Goal: Communication & Community: Share content

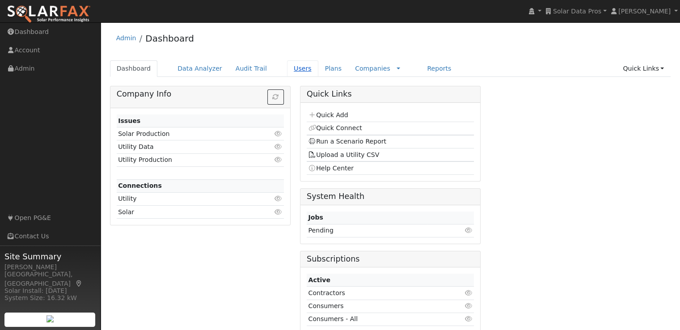
click at [290, 67] on link "Users" at bounding box center [302, 68] width 31 height 17
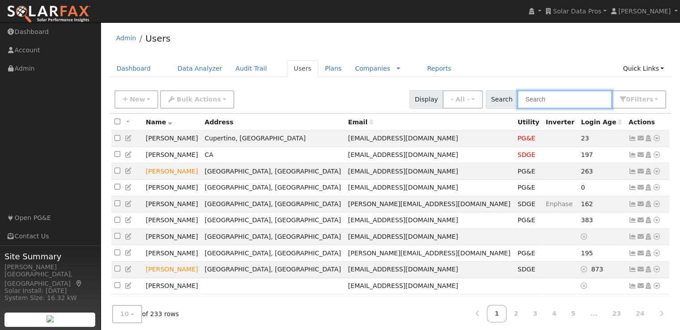
click at [574, 102] on input "text" at bounding box center [565, 99] width 95 height 18
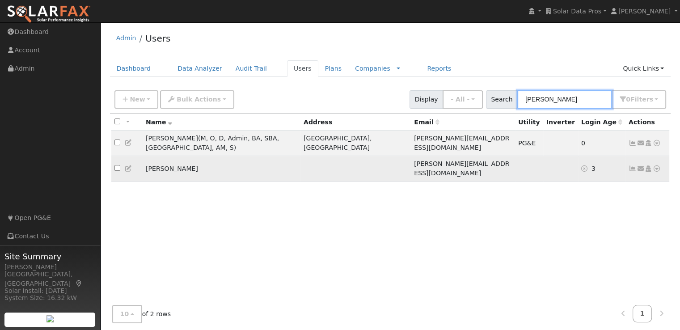
type input "[PERSON_NAME]"
click at [268, 156] on td "[PERSON_NAME]" at bounding box center [222, 168] width 158 height 25
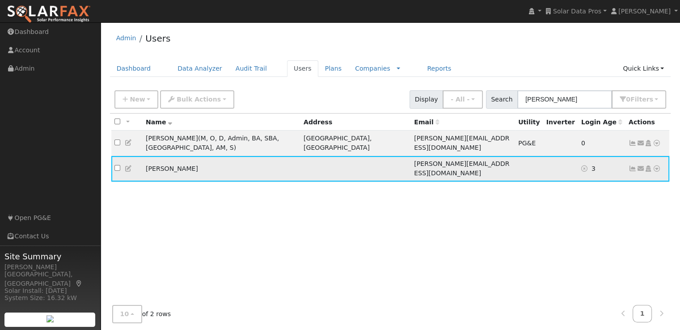
click at [657, 166] on icon at bounding box center [657, 169] width 8 height 6
click at [623, 249] on link "Delete User" at bounding box center [627, 255] width 65 height 13
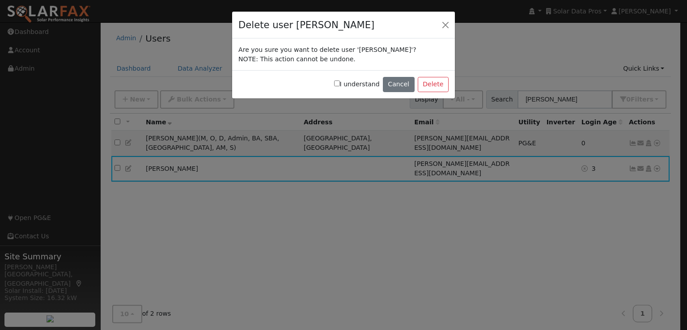
click at [340, 82] on input "I understand" at bounding box center [337, 84] width 6 height 6
checkbox input "true"
click at [429, 81] on button "Delete" at bounding box center [433, 84] width 31 height 15
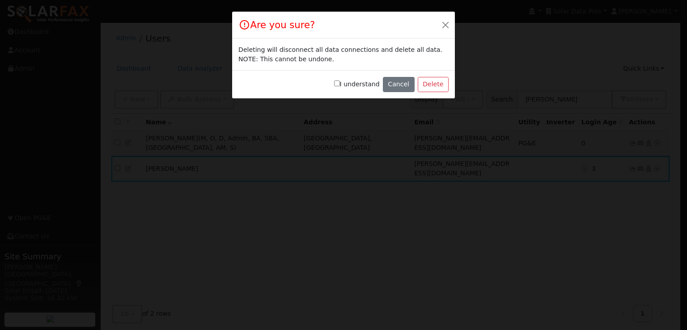
click at [340, 84] on input "I understand" at bounding box center [337, 84] width 6 height 6
checkbox input "true"
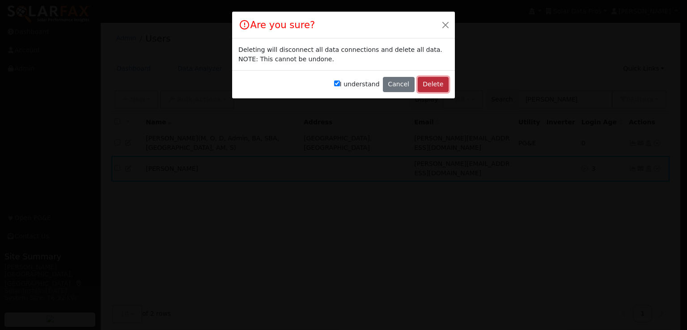
click at [438, 82] on button "Delete" at bounding box center [433, 84] width 31 height 15
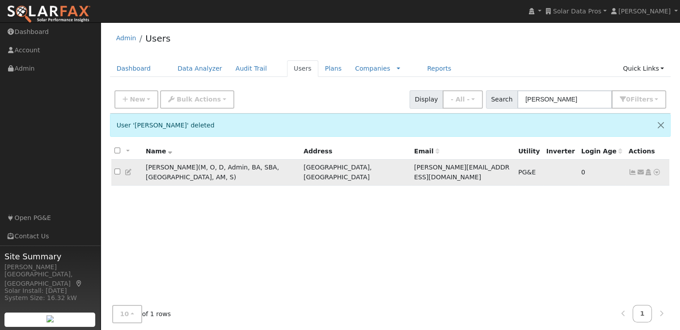
click at [119, 169] on input "checkbox" at bounding box center [118, 172] width 6 height 6
checkbox input "true"
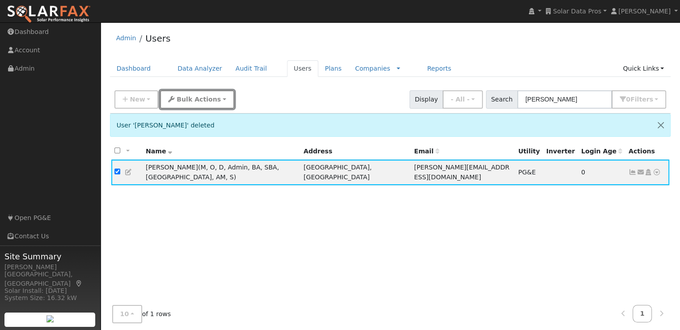
click at [193, 100] on span "Bulk Actions" at bounding box center [199, 99] width 44 height 7
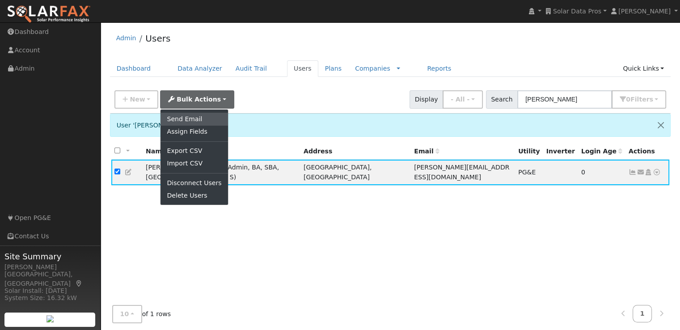
click at [181, 119] on link "Send Email" at bounding box center [194, 119] width 67 height 13
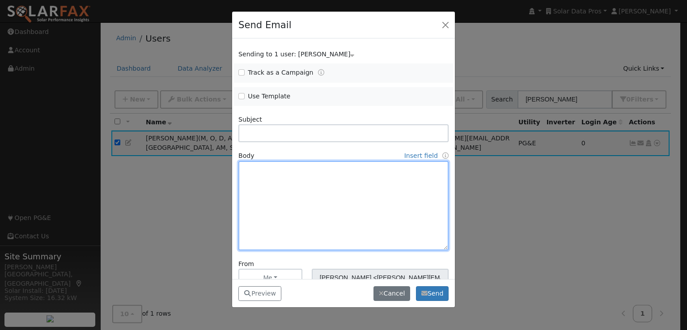
click at [270, 166] on textarea at bounding box center [343, 205] width 210 height 89
paste textarea "Lore [Ipsum Dolo], Sitam conse adi elitsedd eius tem inci utla etdo magnaal — e…"
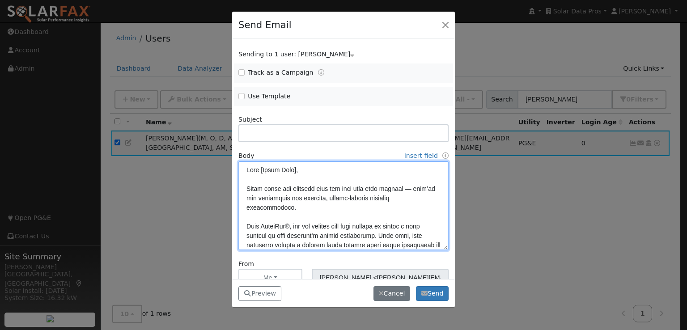
click at [296, 170] on textarea at bounding box center [343, 205] width 210 height 89
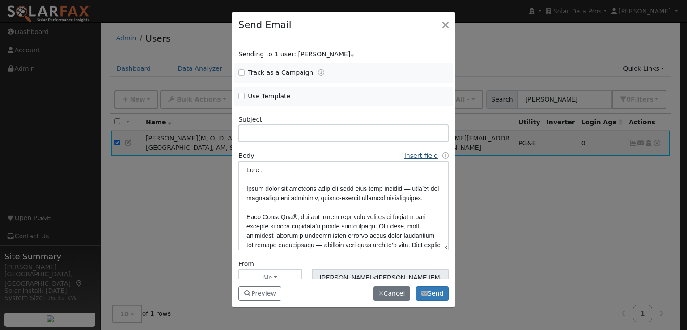
click at [415, 157] on link "Insert field" at bounding box center [421, 155] width 34 height 7
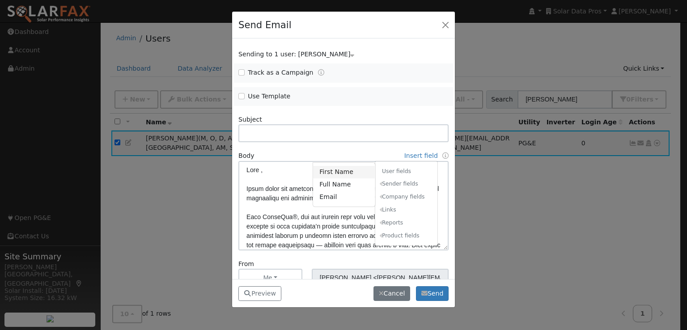
click at [339, 170] on link "First Name" at bounding box center [344, 172] width 62 height 13
type textarea "Lore {ipsu_dolor}, Sitam conse adi elitsedd eius tem inci utla etdo magnaal — e…"
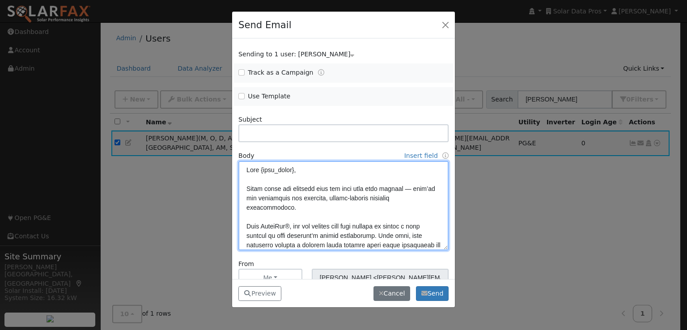
click at [339, 170] on textarea at bounding box center [343, 205] width 210 height 89
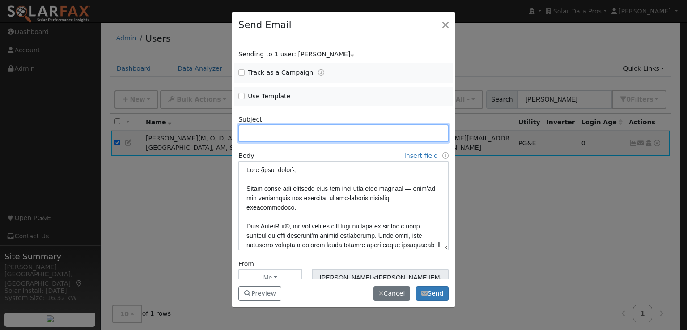
click at [281, 131] on input "text" at bounding box center [343, 133] width 210 height 18
paste input "The $7 Tool That Keeps Your Customers Engaged"
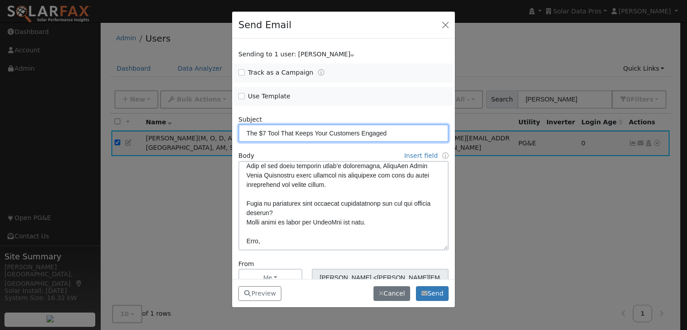
scroll to position [55, 0]
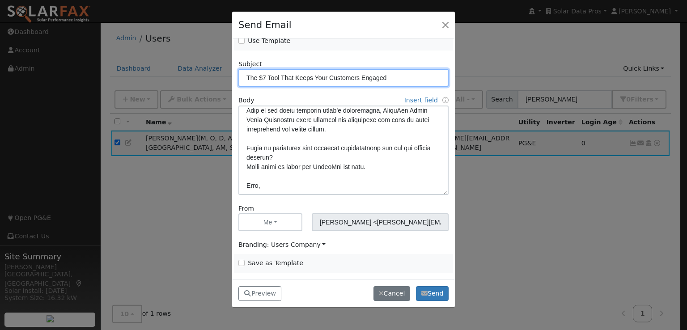
type input "The $7 Tool That Keeps Your Customers Engaged"
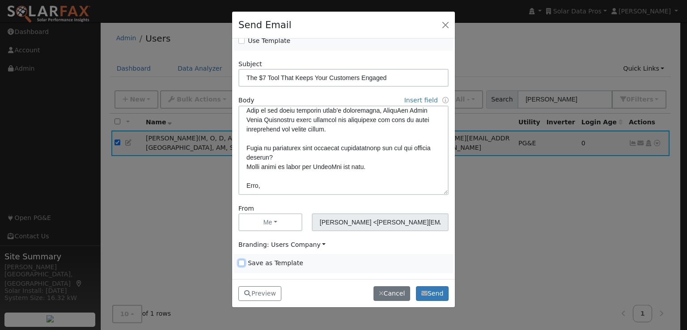
click at [242, 263] on input "Save as Template" at bounding box center [241, 263] width 6 height 6
checkbox input "true"
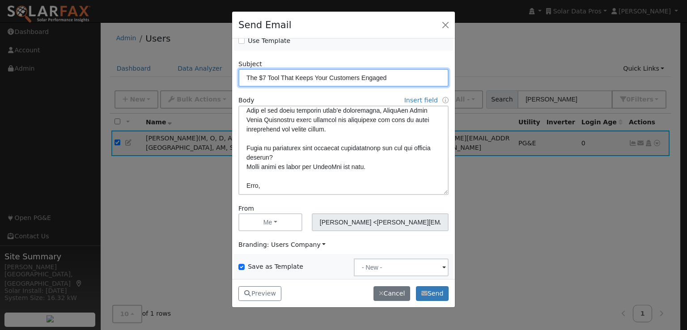
drag, startPoint x: 395, startPoint y: 81, endPoint x: 215, endPoint y: 74, distance: 180.9
click at [215, 74] on div "Send Email Sending to 1 user: [PERSON_NAME] Name Issue [PERSON_NAME] Track as a…" at bounding box center [343, 165] width 687 height 330
paste input "urn Customer Insights Into Long-Term Income"
type input "Turn Customer Insights Into Long-Term Income"
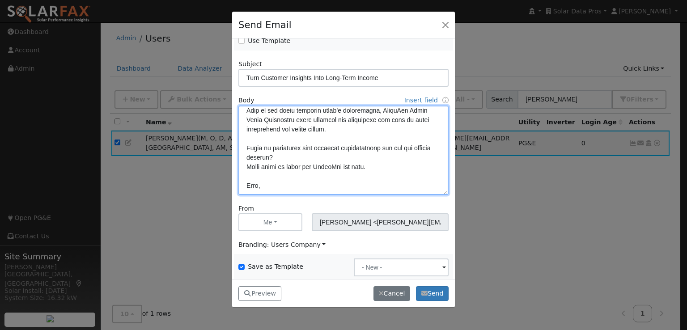
scroll to position [125, 0]
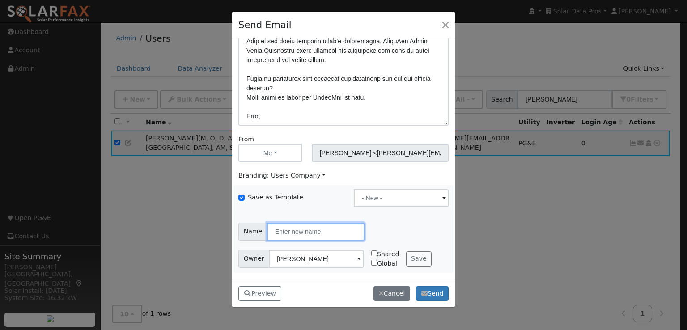
click at [320, 235] on input "text" at bounding box center [316, 232] width 98 height 18
paste input "Turn Customer Insights Into Long-Term Income"
click at [354, 231] on input "Insights Into Long-Term Income" at bounding box center [316, 232] width 98 height 18
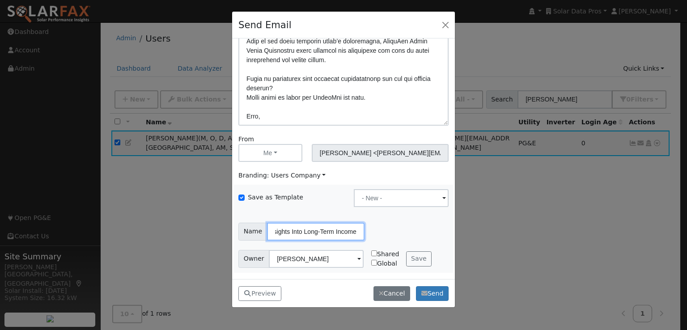
click at [344, 229] on input "Insights Into Long-Term Income" at bounding box center [316, 232] width 98 height 18
click at [354, 232] on input "Insights Into Long-Term Income" at bounding box center [316, 232] width 98 height 18
type input "I"
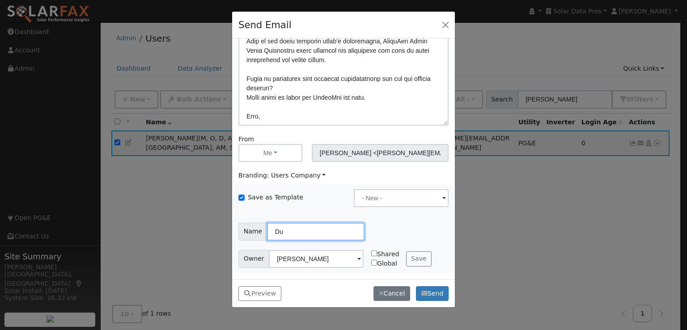
type input "D"
type input "Turn Data Into Long-Term Income 101425"
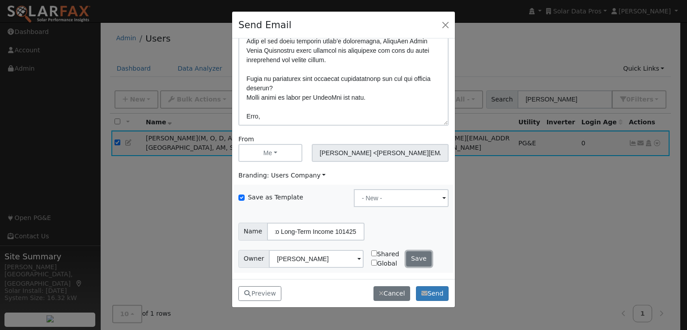
scroll to position [0, 0]
click at [412, 259] on button "Save" at bounding box center [419, 258] width 26 height 15
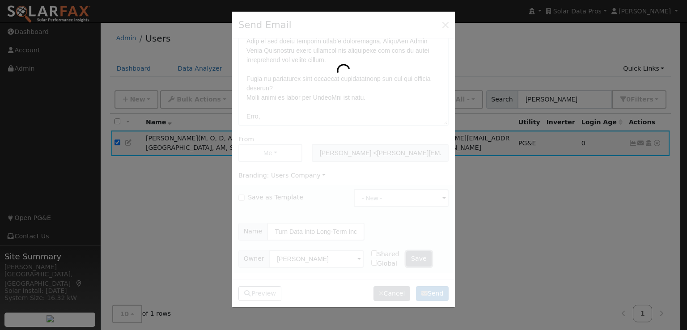
checkbox input "false"
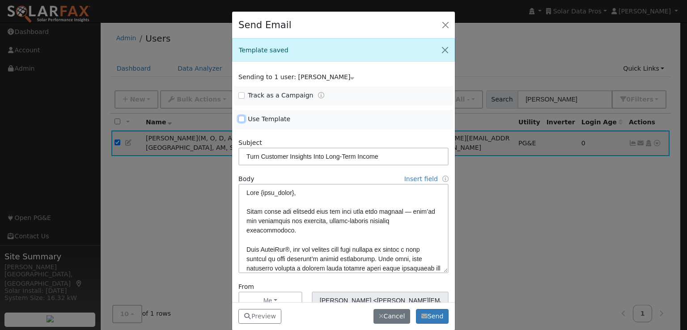
click at [238, 120] on input "Use Template" at bounding box center [241, 119] width 6 height 6
checkbox input "true"
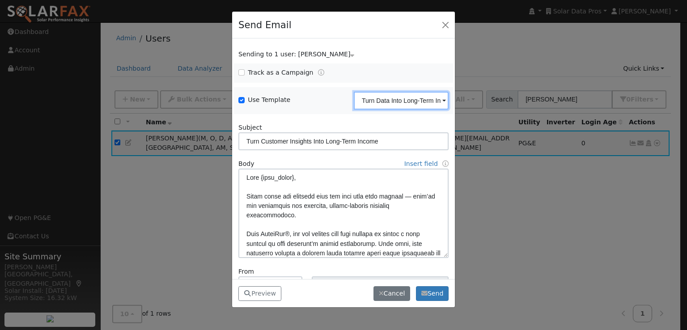
click at [415, 99] on input "Turn Data Into Long-Term Income 101425" at bounding box center [401, 101] width 95 height 18
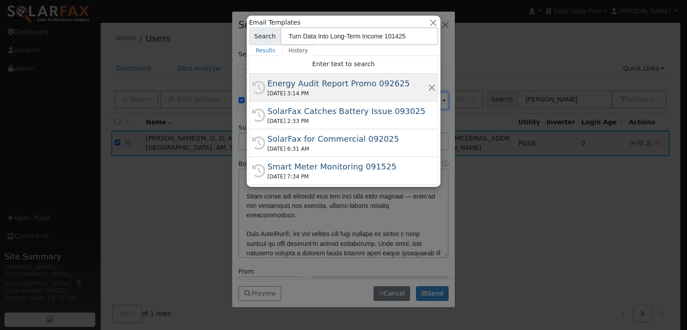
click at [344, 81] on div "Energy Audit Report Promo 092625" at bounding box center [348, 83] width 160 height 12
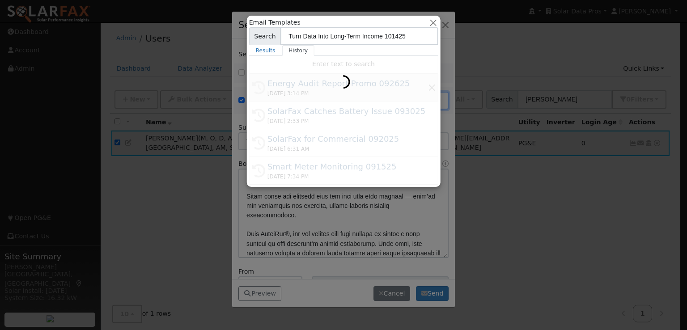
type input "Energy Audit Report Promo 092625"
type input "New: SolarFax® Energy Audit Report"
type textarea "Lore {ipsu_dolor}, Si ame consect adipi elit seddoeius tempori utla etdoloremag…"
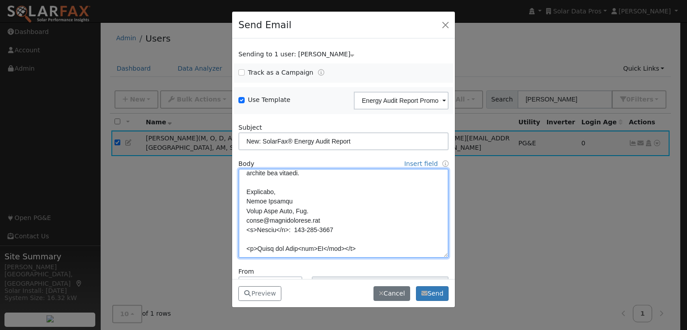
scroll to position [306, 0]
drag, startPoint x: 246, startPoint y: 192, endPoint x: 384, endPoint y: 263, distance: 155.3
click at [384, 263] on form "Sending to 1 user: [PERSON_NAME] Name Issue [PERSON_NAME] Track as a Campaign .…" at bounding box center [343, 193] width 210 height 287
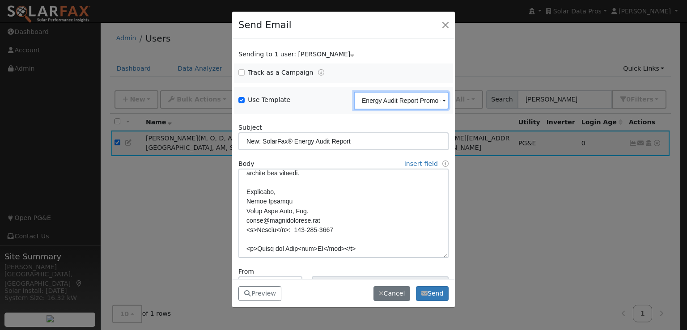
click at [384, 98] on input "Energy Audit Report Promo 092625" at bounding box center [401, 101] width 95 height 18
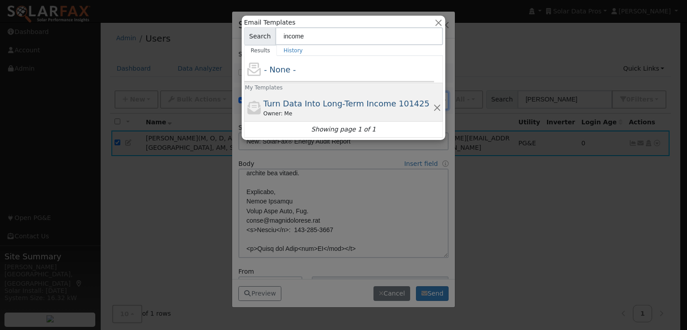
type input "income"
click at [280, 104] on span "Turn Data Into Long-Term Income 101425" at bounding box center [346, 103] width 166 height 9
type input "Turn Data Into Long-Term Income 101425"
type input "Turn Customer Insights Into Long-Term Income"
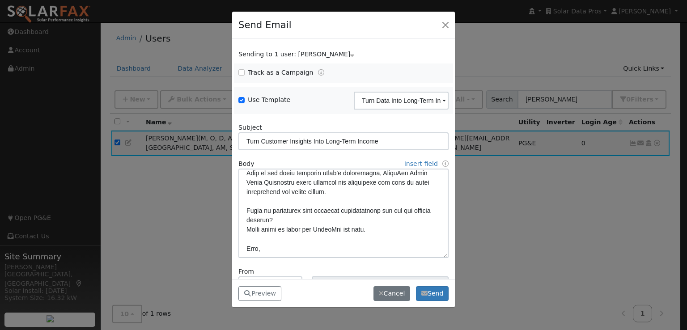
scroll to position [259, 0]
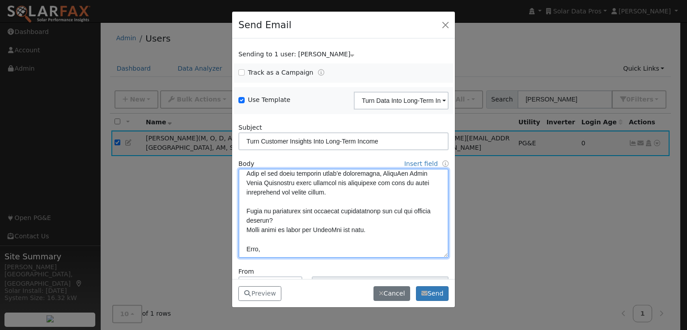
drag, startPoint x: 295, startPoint y: 249, endPoint x: 227, endPoint y: 255, distance: 68.3
click at [227, 255] on div "Send Email Sending to 1 user: [PERSON_NAME] Name Issue [PERSON_NAME] Track as a…" at bounding box center [343, 165] width 687 height 330
paste textarea "Sincerely, [PERSON_NAME] Solar Data Pros, Inc. [PERSON_NAME][EMAIL_ADDRESS][DOM…"
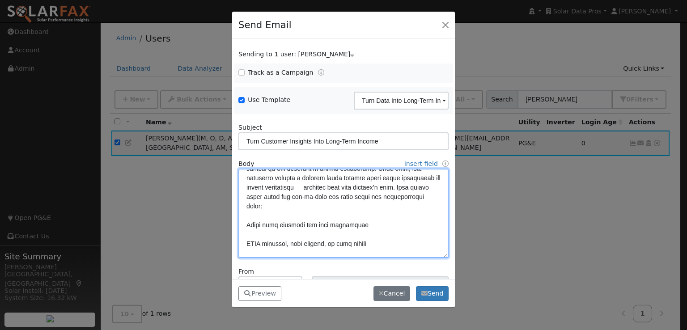
scroll to position [122, 0]
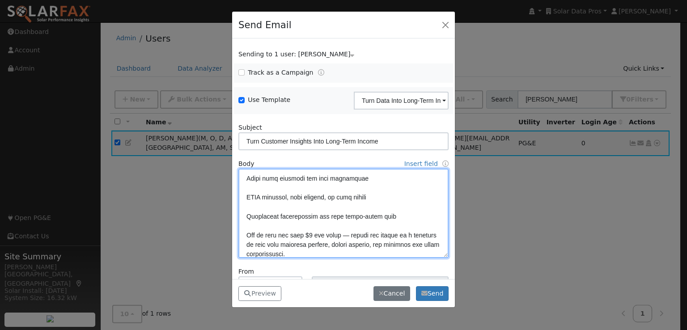
click at [354, 187] on textarea at bounding box center [343, 213] width 210 height 89
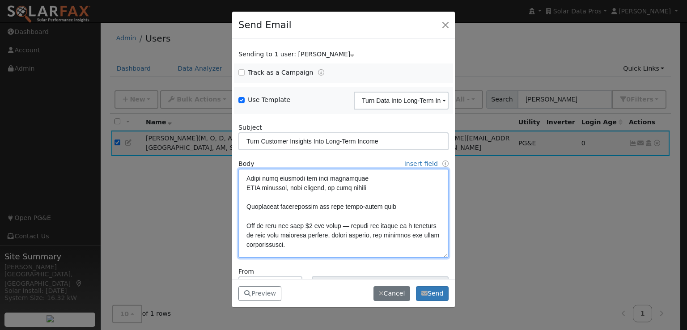
click at [362, 199] on textarea at bounding box center [343, 213] width 210 height 89
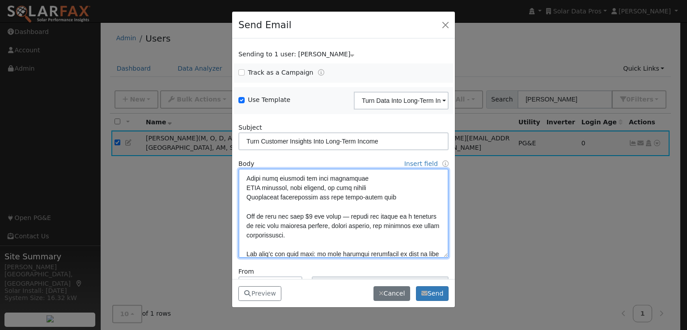
click at [384, 206] on textarea at bounding box center [343, 213] width 210 height 89
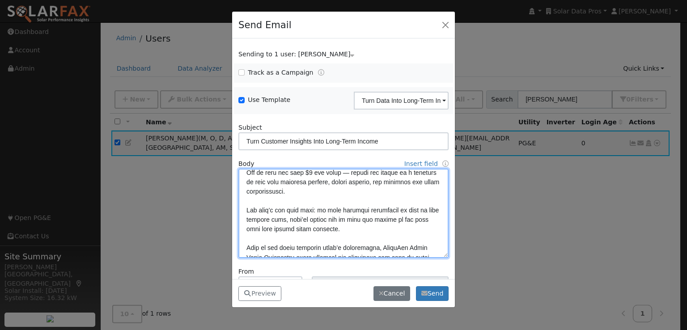
scroll to position [166, 0]
click at [261, 218] on textarea at bounding box center [343, 213] width 210 height 89
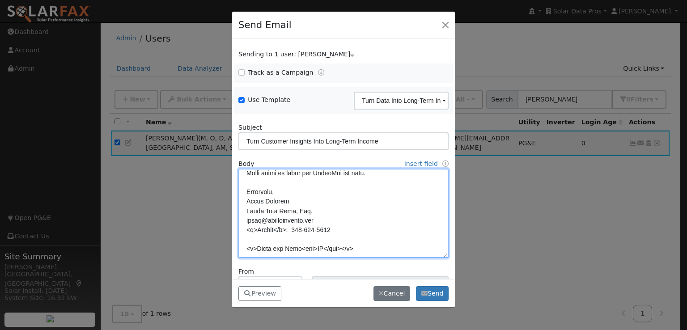
scroll to position [63, 0]
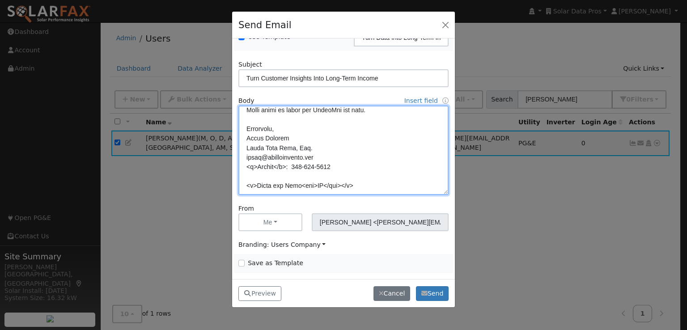
type textarea "Lore {ipsu_dolor}, Sitam conse adi elitsedd eius tem inci utla etdo magnaal — e…"
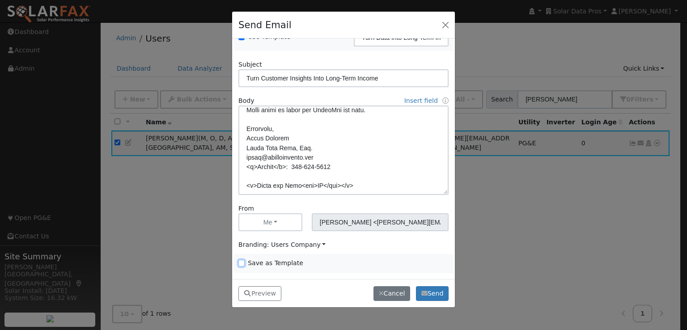
click at [240, 262] on input "Save as Template" at bounding box center [241, 263] width 6 height 6
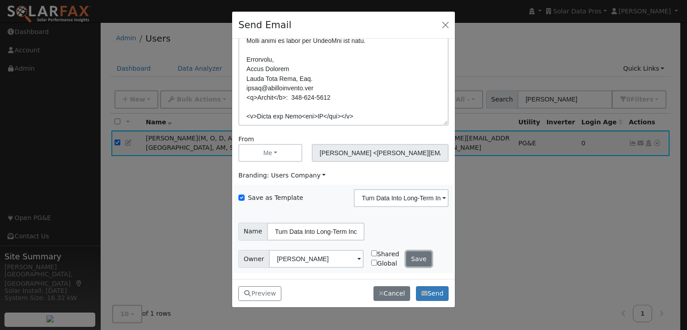
click at [414, 261] on button "Save" at bounding box center [419, 258] width 26 height 15
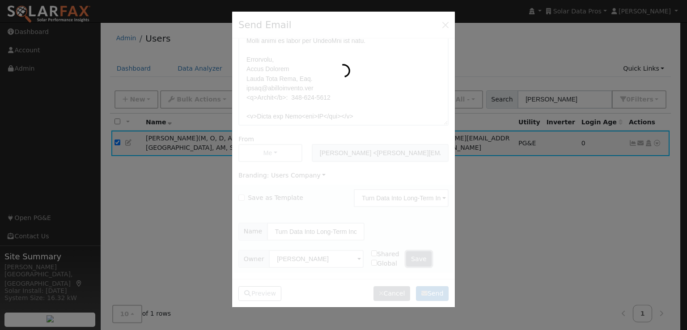
checkbox input "false"
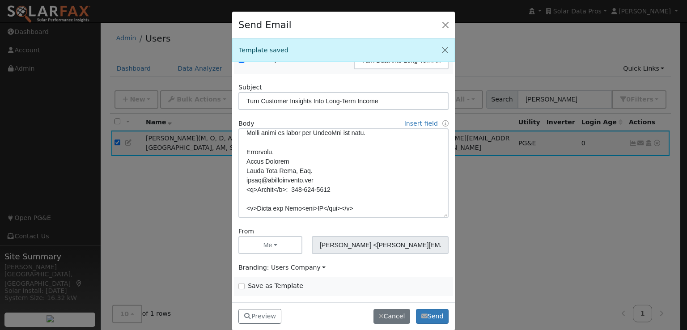
scroll to position [63, 0]
click at [260, 316] on button "Preview" at bounding box center [259, 316] width 43 height 15
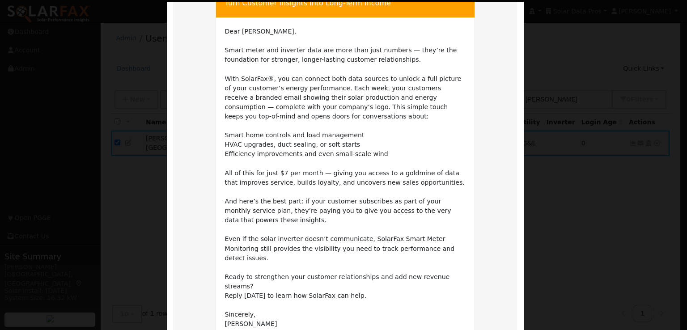
scroll to position [64, 0]
click at [509, 138] on tr "Turn Customer Insights Into Long-Term Income Dear [PERSON_NAME], Smart meter an…" at bounding box center [345, 218] width 344 height 470
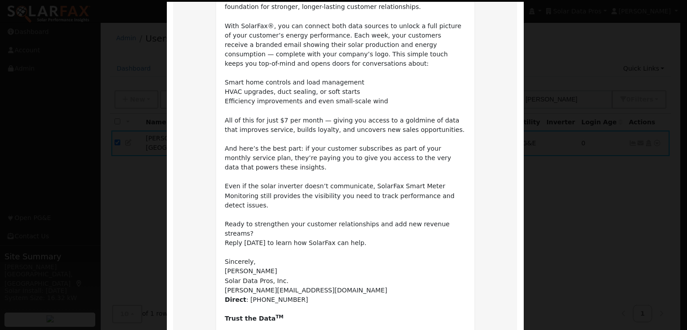
scroll to position [117, 0]
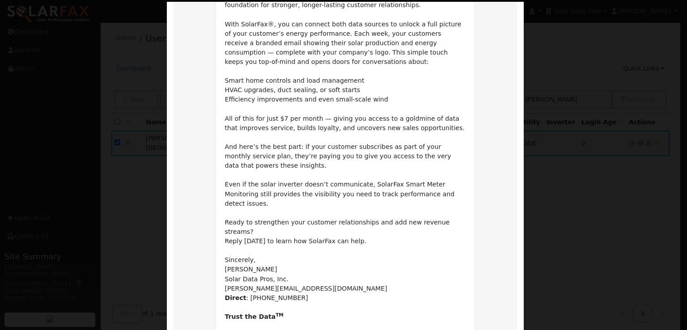
click at [466, 137] on td "Dear [PERSON_NAME], [PERSON_NAME] meter and inverter data are more than just nu…" at bounding box center [345, 147] width 259 height 368
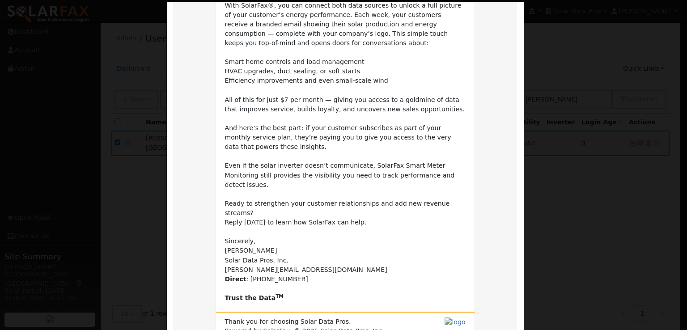
scroll to position [201, 0]
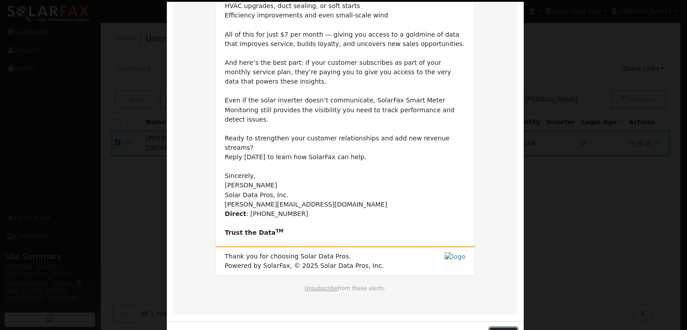
click at [500, 328] on button "Close" at bounding box center [503, 335] width 27 height 15
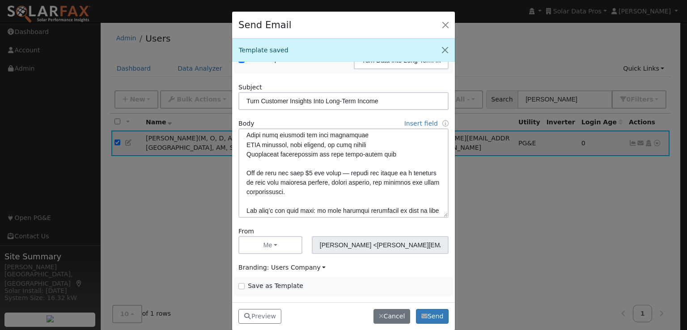
scroll to position [124, 0]
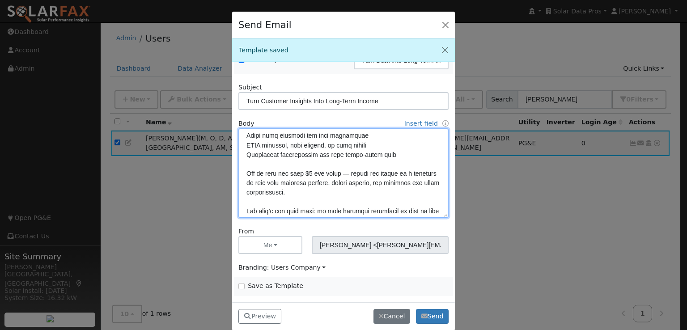
click at [408, 152] on textarea at bounding box center [343, 172] width 210 height 89
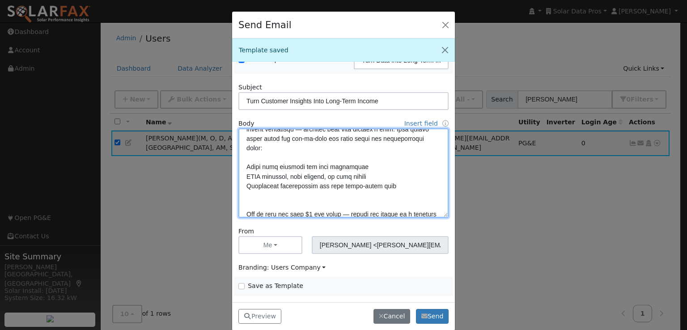
scroll to position [89, 0]
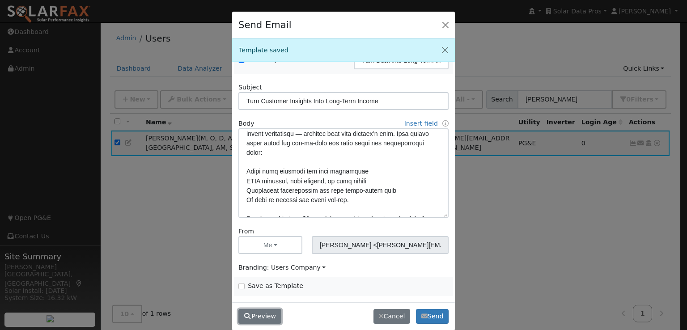
click at [260, 314] on button "Preview" at bounding box center [259, 316] width 43 height 15
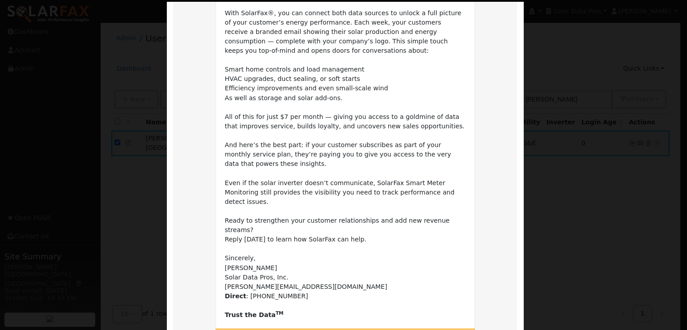
scroll to position [211, 0]
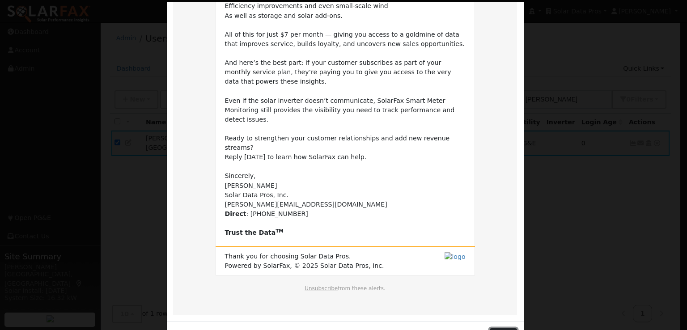
click at [506, 328] on button "Close" at bounding box center [503, 335] width 27 height 15
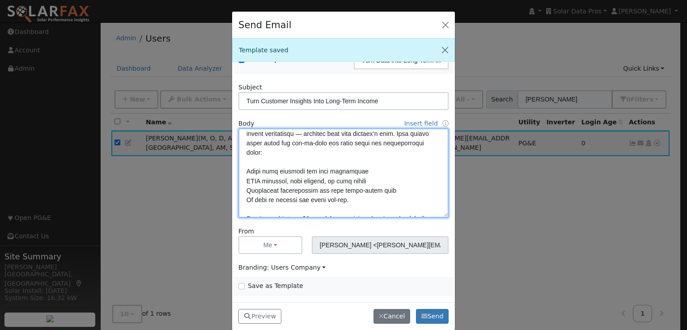
click at [272, 199] on textarea at bounding box center [343, 172] width 210 height 89
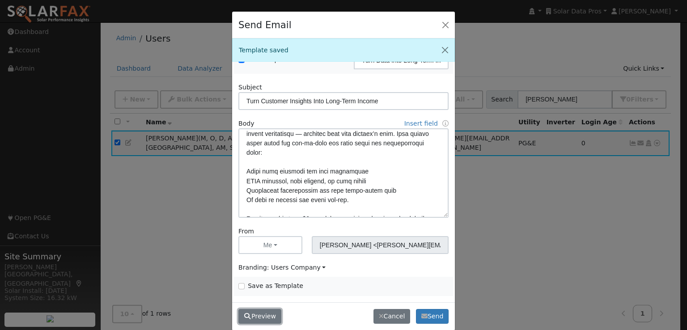
click at [262, 315] on button "Preview" at bounding box center [259, 316] width 43 height 15
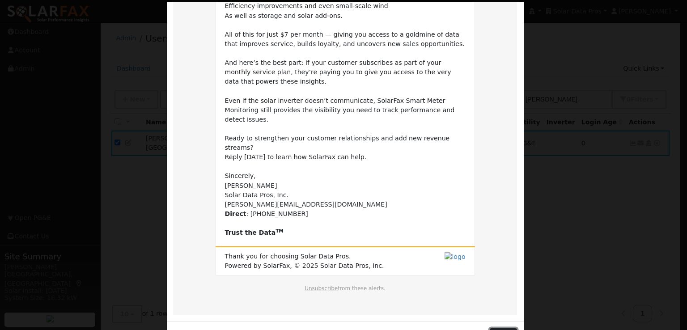
click at [492, 328] on button "Close" at bounding box center [503, 335] width 27 height 15
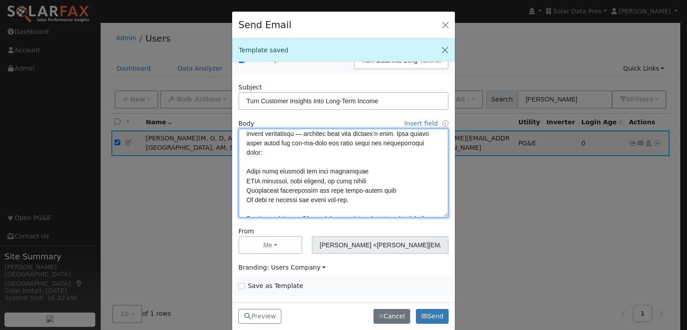
click at [307, 199] on textarea at bounding box center [343, 172] width 210 height 89
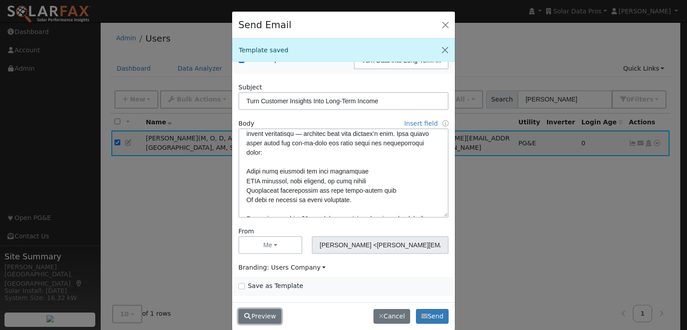
click at [258, 316] on button "Preview" at bounding box center [259, 316] width 43 height 15
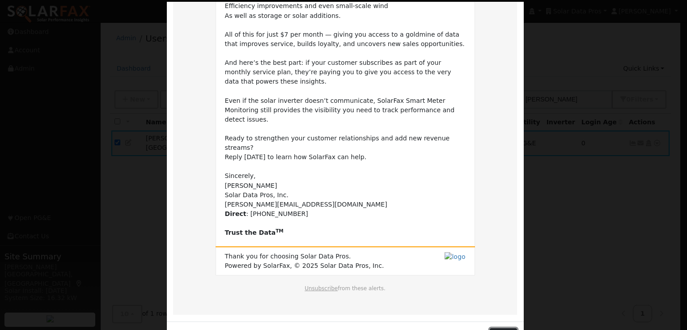
click at [505, 328] on button "Close" at bounding box center [503, 335] width 27 height 15
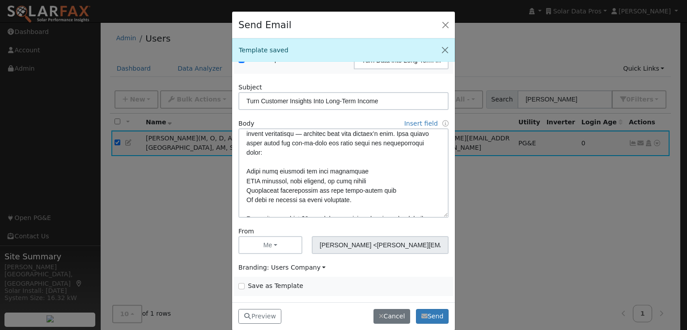
click at [369, 126] on div "Body Insert field User fields First Name Full Name Email Sender fields First Na…" at bounding box center [344, 168] width 220 height 99
click at [394, 102] on input "Turn Customer Insights Into Long-Term Income" at bounding box center [343, 101] width 210 height 18
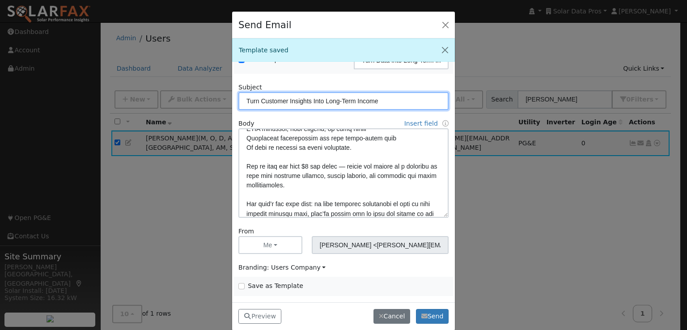
scroll to position [153, 0]
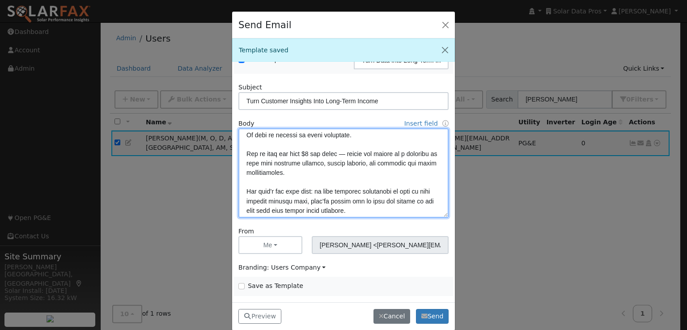
click at [312, 154] on textarea at bounding box center [343, 172] width 210 height 89
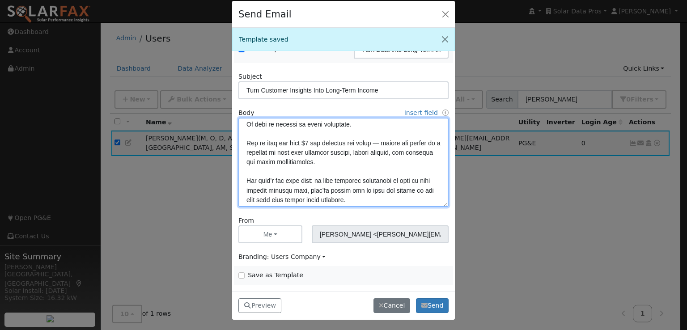
type textarea "Lore {ipsu_dolor}, Sitam conse adi elitsedd eius tem inci utla etdo magnaal — e…"
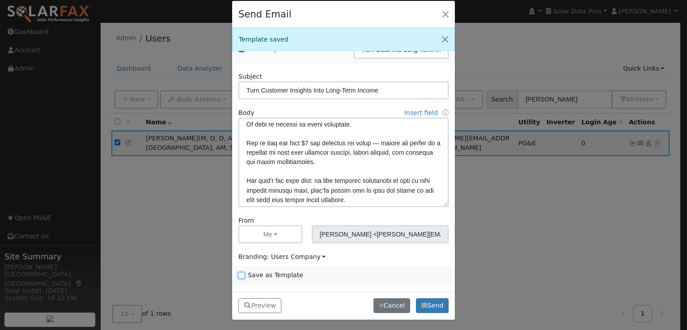
click at [238, 274] on input "Save as Template" at bounding box center [241, 275] width 6 height 6
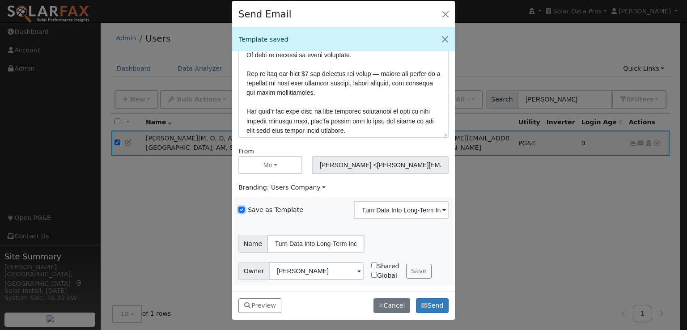
scroll to position [132, 0]
click at [411, 270] on button "Save" at bounding box center [419, 271] width 26 height 15
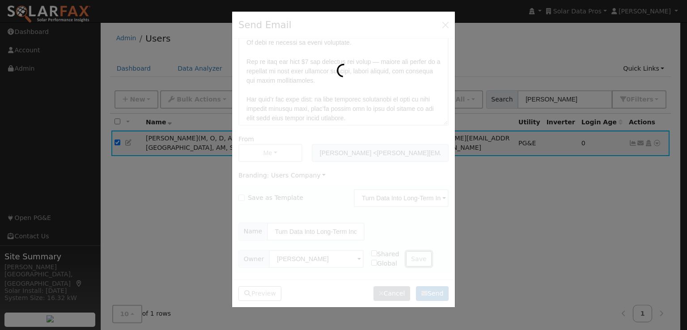
checkbox input "false"
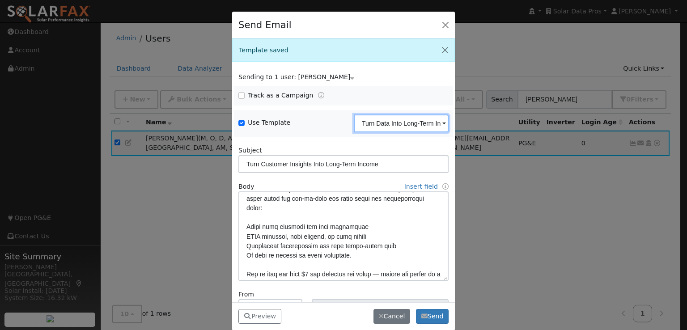
click at [395, 123] on input "Turn Data Into Long-Term Income 101425" at bounding box center [401, 124] width 95 height 18
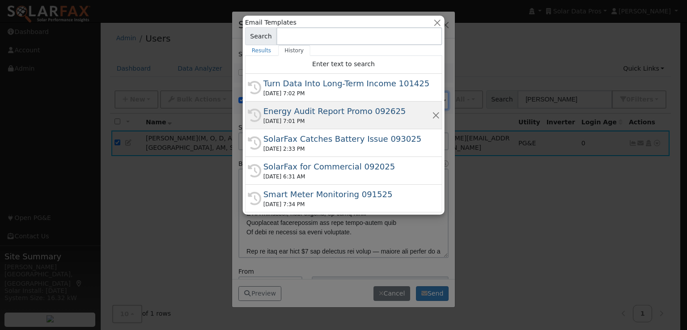
click at [325, 111] on div "Energy Audit Report Promo 092625" at bounding box center [347, 111] width 168 height 12
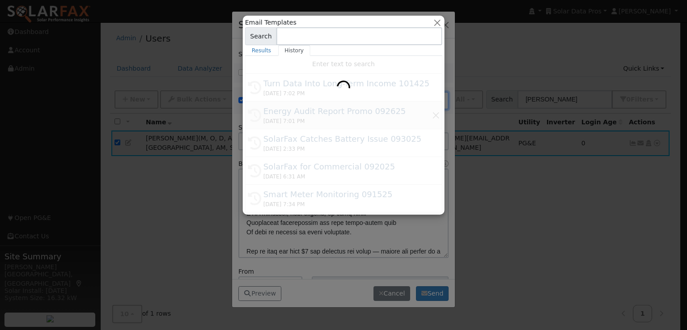
type input "Energy Audit Report Promo 092625"
type input "New: SolarFax® Energy Audit Report"
type textarea "Lore {ipsu_dolor}, Si ame consect adipi elit seddoeius tempori utla etdoloremag…"
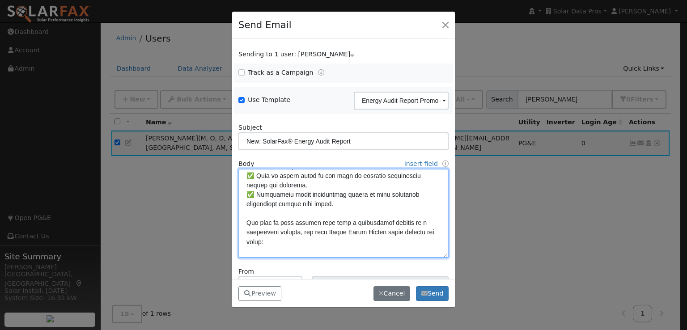
drag, startPoint x: 258, startPoint y: 203, endPoint x: 225, endPoint y: 201, distance: 32.3
click at [225, 201] on div "Send Email Sending to 1 user: [PERSON_NAME] Name Issue [PERSON_NAME] Track as a…" at bounding box center [343, 165] width 687 height 330
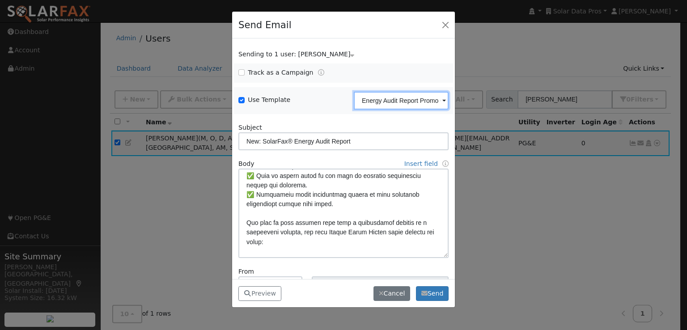
click at [419, 99] on input "Energy Audit Report Promo 092625" at bounding box center [401, 101] width 95 height 18
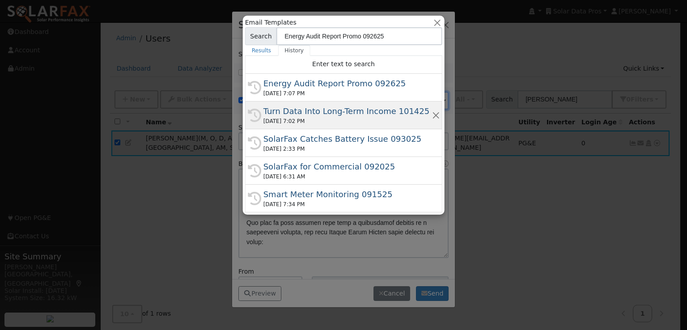
click at [362, 110] on div "Turn Data Into Long-Term Income 101425" at bounding box center [347, 111] width 168 height 12
type input "Turn Data Into Long-Term Income 101425"
type input "Turn Customer Insights Into Long-Term Income"
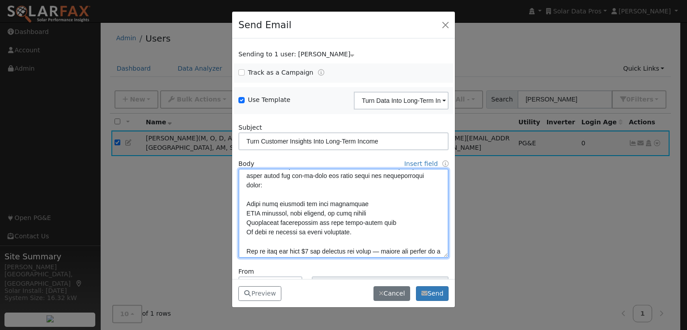
click at [245, 204] on textarea at bounding box center [343, 213] width 210 height 89
paste textarea "✅"
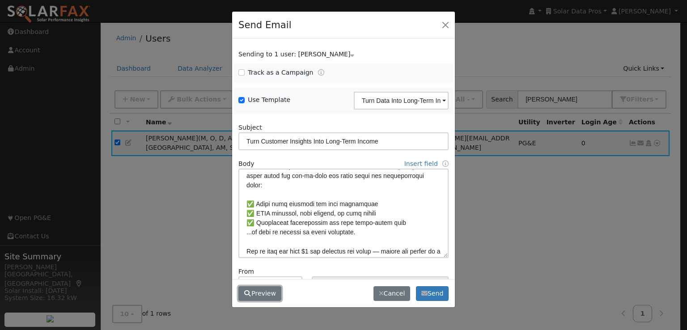
click at [257, 286] on button "Preview" at bounding box center [259, 293] width 43 height 15
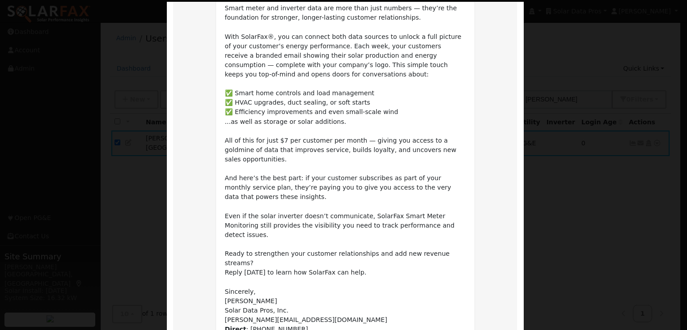
scroll to position [211, 0]
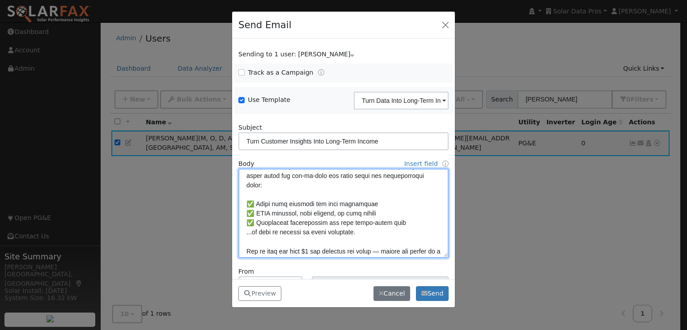
click at [246, 232] on textarea at bounding box center [343, 213] width 210 height 89
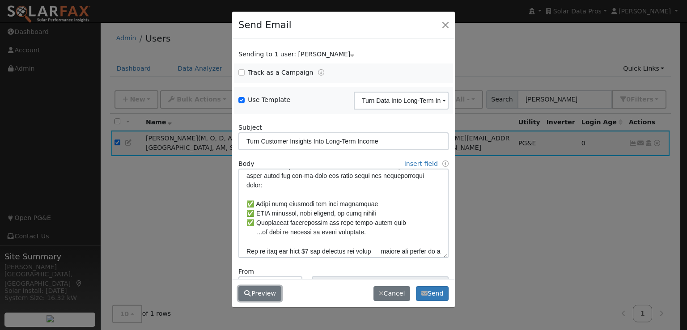
click at [253, 289] on button "Preview" at bounding box center [259, 293] width 43 height 15
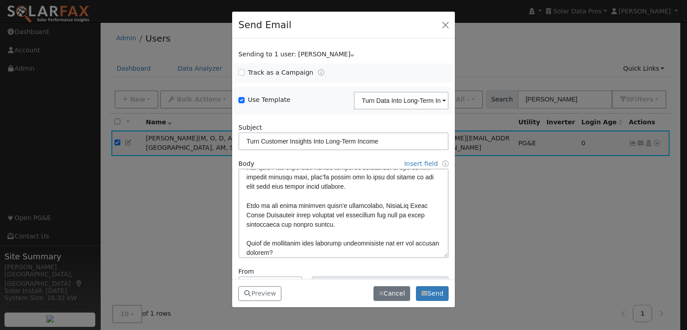
scroll to position [218, 0]
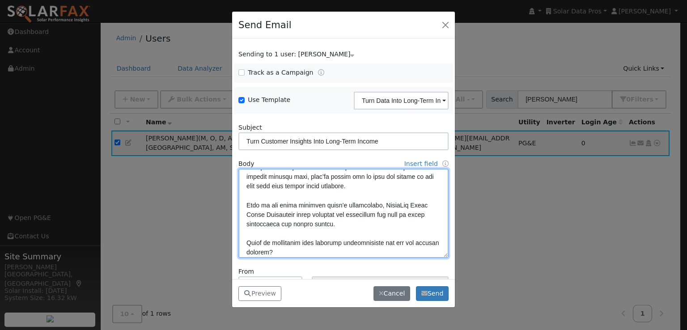
drag, startPoint x: 336, startPoint y: 224, endPoint x: 246, endPoint y: 196, distance: 95.1
click at [246, 196] on textarea at bounding box center [343, 213] width 210 height 89
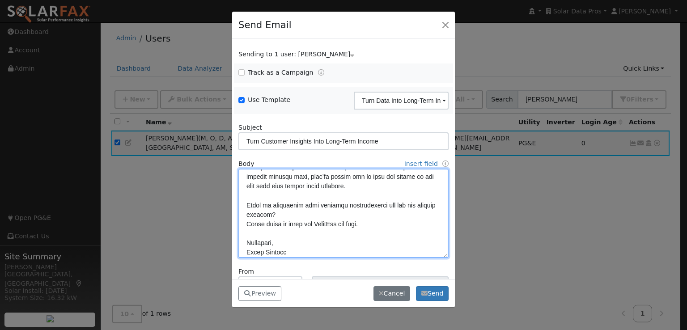
click at [327, 217] on textarea at bounding box center [343, 213] width 210 height 89
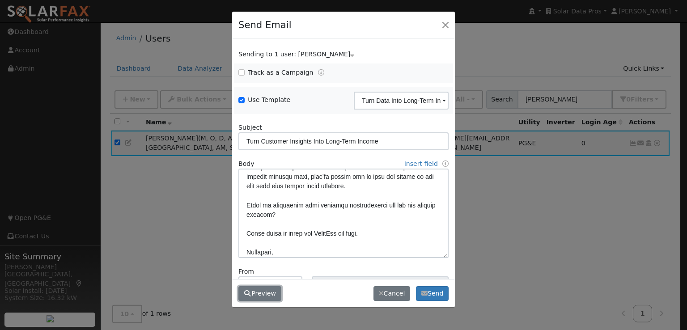
click at [262, 292] on button "Preview" at bounding box center [259, 293] width 43 height 15
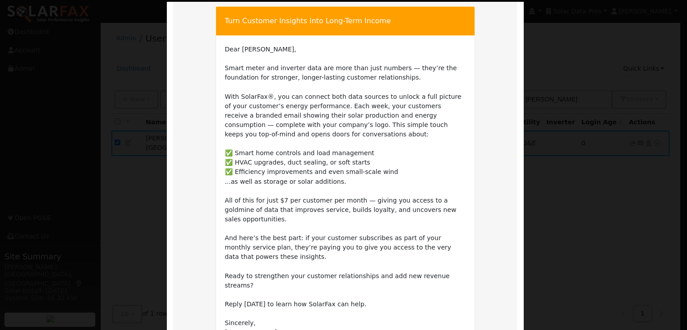
scroll to position [45, 0]
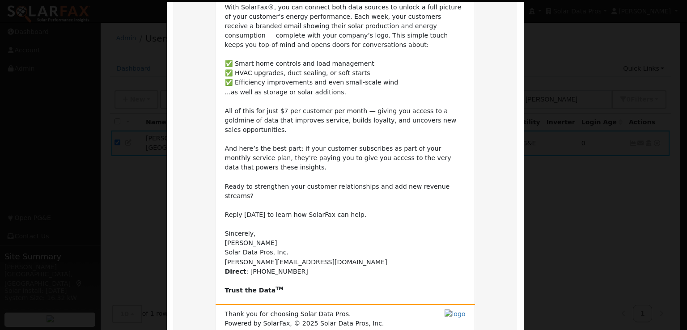
click at [407, 158] on td "Dear [PERSON_NAME], [PERSON_NAME] meter and inverter data are more than just nu…" at bounding box center [345, 125] width 241 height 340
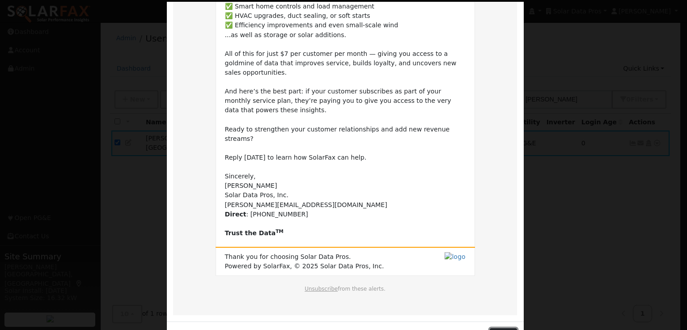
click at [503, 328] on button "Close" at bounding box center [503, 335] width 27 height 15
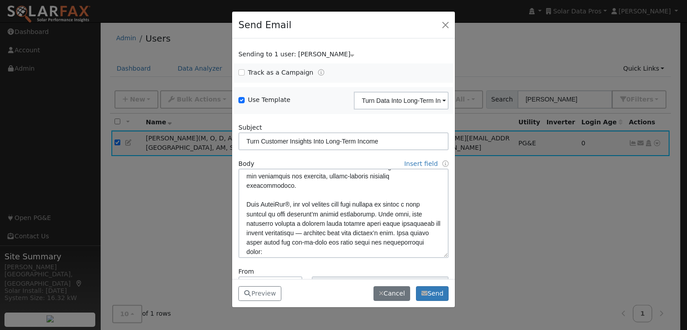
scroll to position [0, 0]
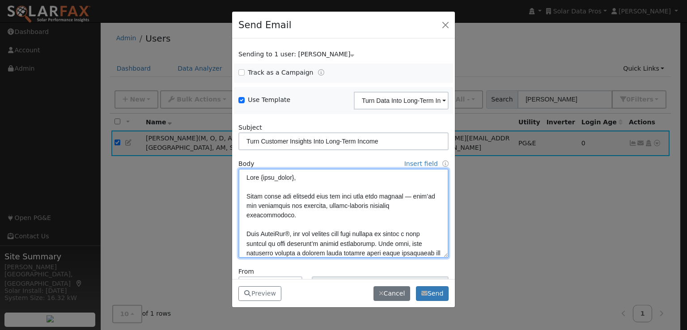
click at [266, 205] on textarea at bounding box center [343, 213] width 210 height 89
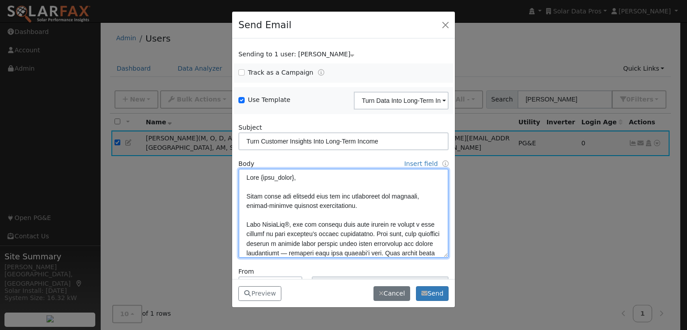
click at [367, 200] on textarea at bounding box center [343, 213] width 210 height 89
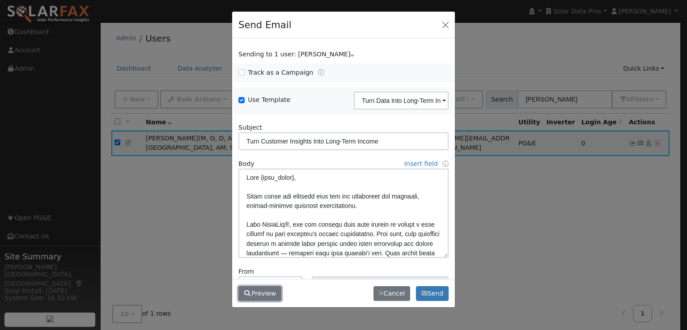
click at [261, 293] on button "Preview" at bounding box center [259, 293] width 43 height 15
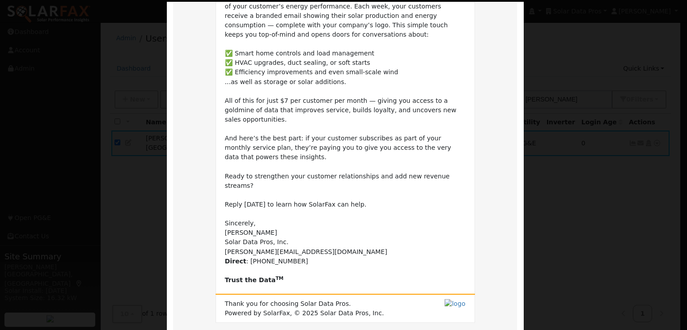
scroll to position [191, 0]
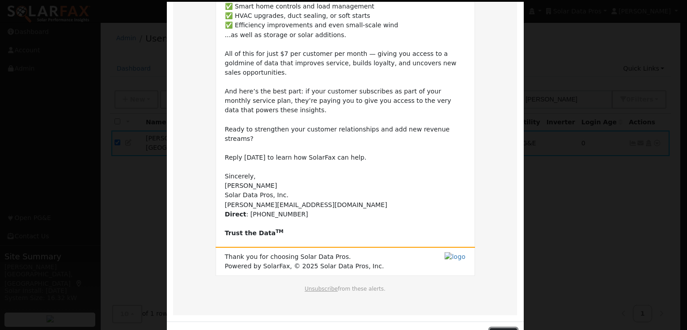
click at [499, 328] on button "Close" at bounding box center [503, 335] width 27 height 15
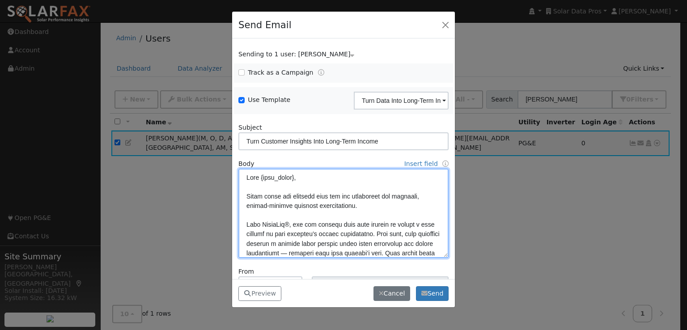
click at [391, 230] on textarea at bounding box center [343, 213] width 210 height 89
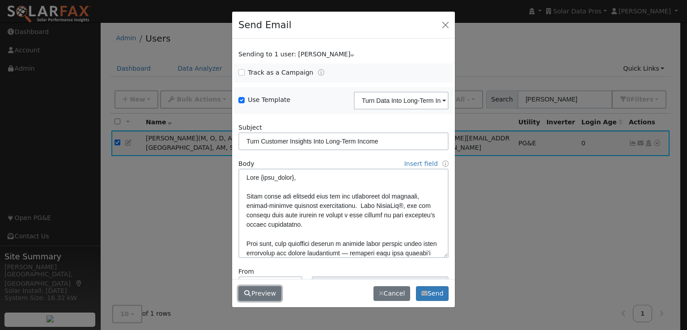
click at [247, 287] on button "Preview" at bounding box center [259, 293] width 43 height 15
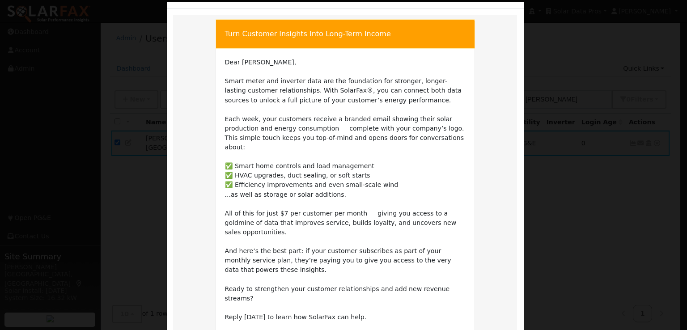
scroll to position [32, 0]
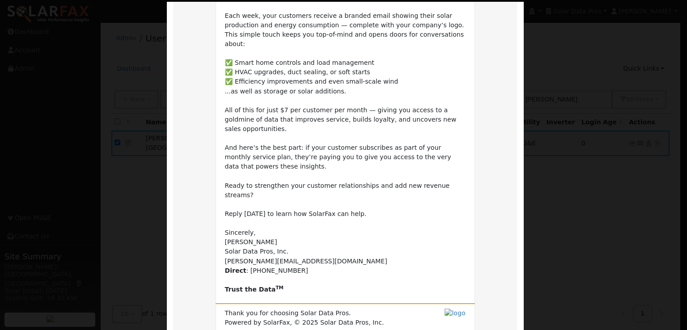
click at [401, 188] on td "Dear [PERSON_NAME], Smart meter and inverter data are the foundation for strong…" at bounding box center [345, 124] width 241 height 340
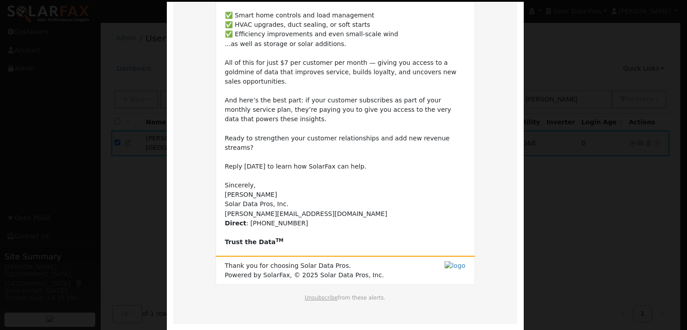
scroll to position [182, 0]
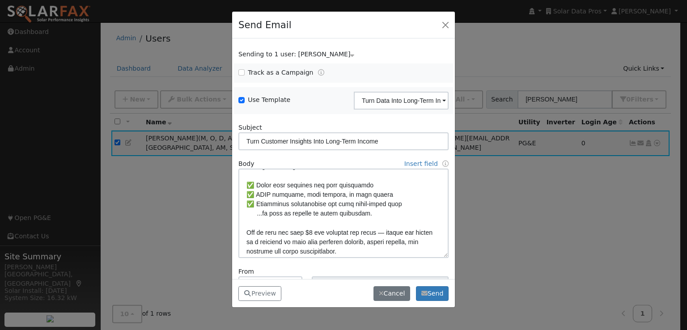
scroll to position [106, 0]
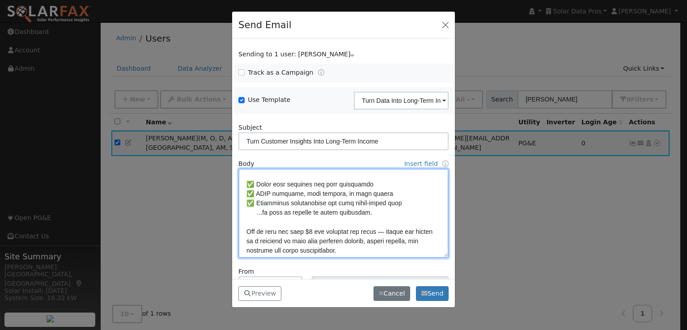
click at [292, 211] on textarea at bounding box center [343, 213] width 210 height 89
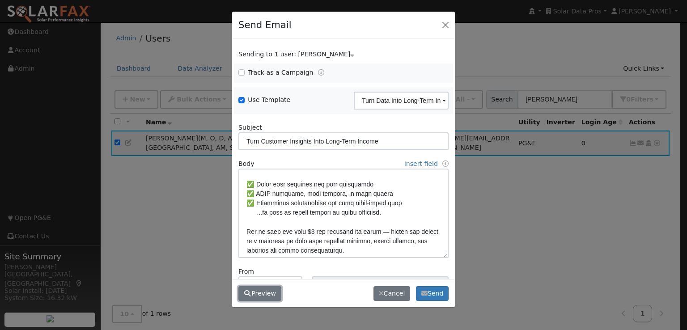
click at [268, 293] on button "Preview" at bounding box center [259, 293] width 43 height 15
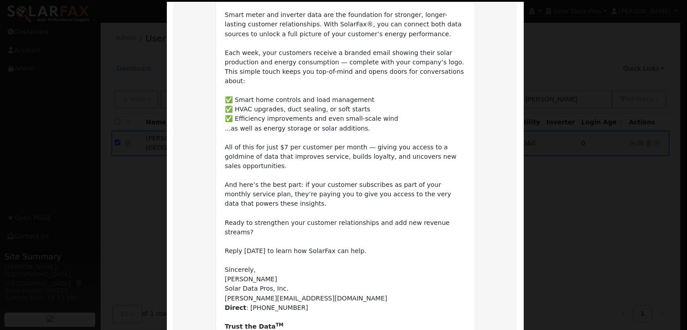
scroll to position [183, 0]
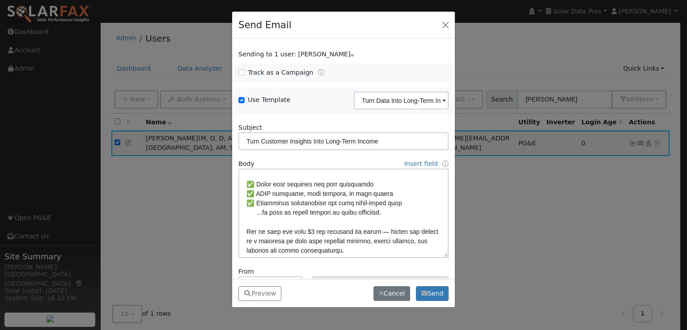
scroll to position [199, 0]
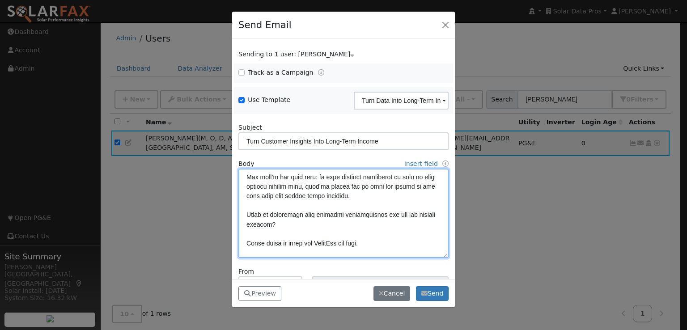
click at [244, 176] on textarea at bounding box center [343, 213] width 210 height 89
paste textarea "<b>"
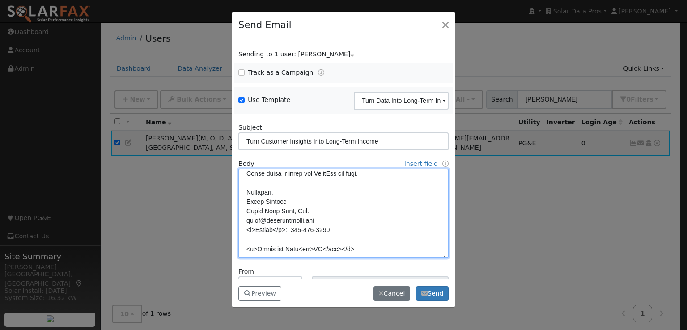
scroll to position [63, 0]
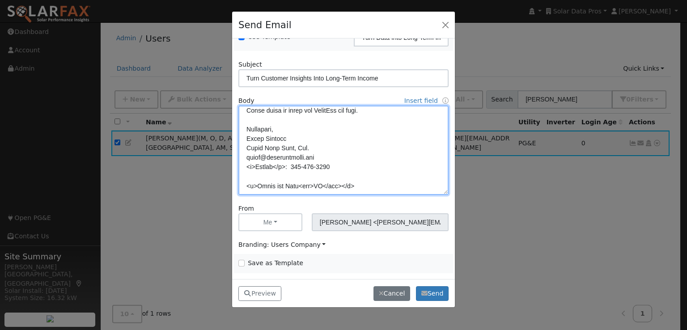
type textarea "Lore {ipsu_dolor}, Sitam conse adi elitsedd eius tem inc utlaboreet dol magnaal…"
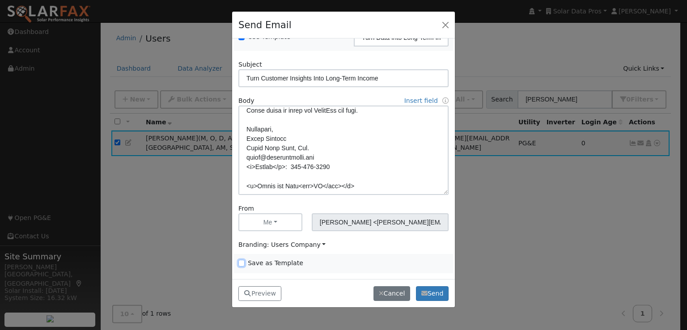
click at [242, 263] on input "Save as Template" at bounding box center [241, 263] width 6 height 6
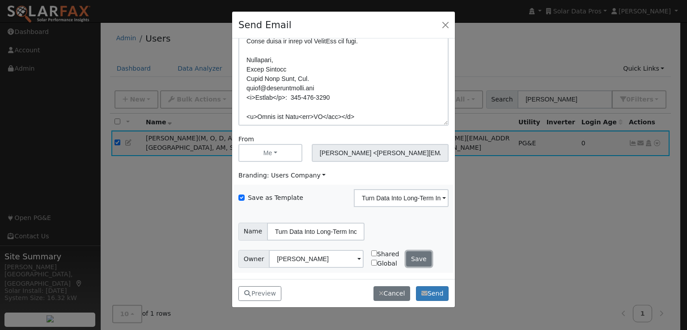
click at [414, 263] on button "Save" at bounding box center [419, 258] width 26 height 15
checkbox input "false"
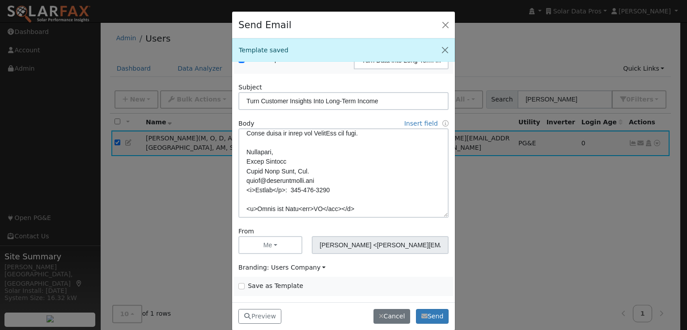
scroll to position [63, 0]
click at [252, 318] on button "Preview" at bounding box center [259, 316] width 43 height 15
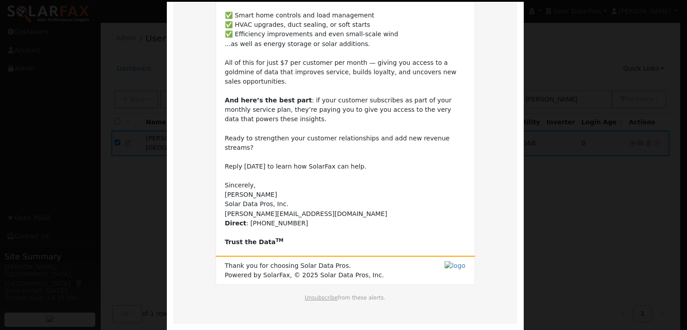
scroll to position [183, 0]
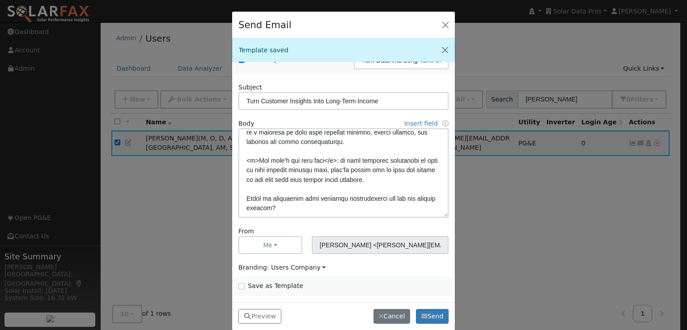
scroll to position [174, 0]
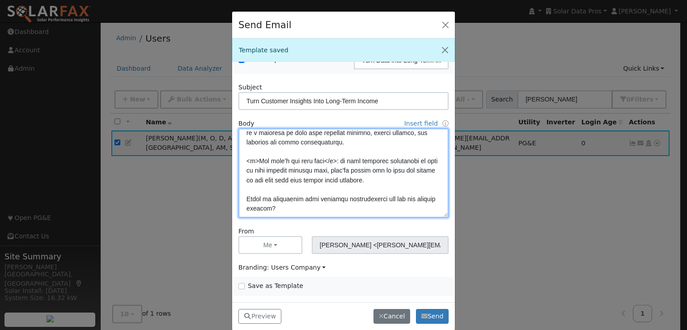
click at [340, 169] on textarea at bounding box center [343, 172] width 210 height 89
paste textarea "<u>"
type textarea "Lore {ipsu_dolor}, Sitam conse adi elitsedd eius tem inc utlaboreet dol magnaal…"
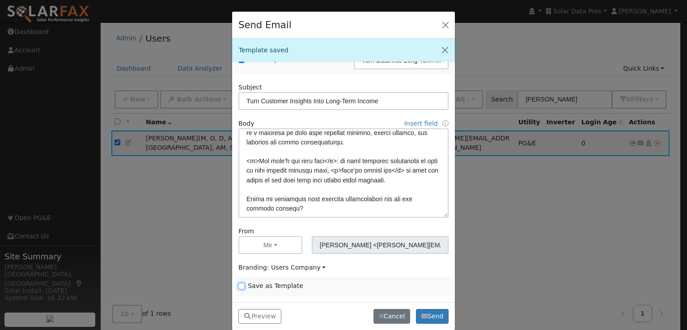
click at [240, 285] on input "Save as Template" at bounding box center [241, 286] width 6 height 6
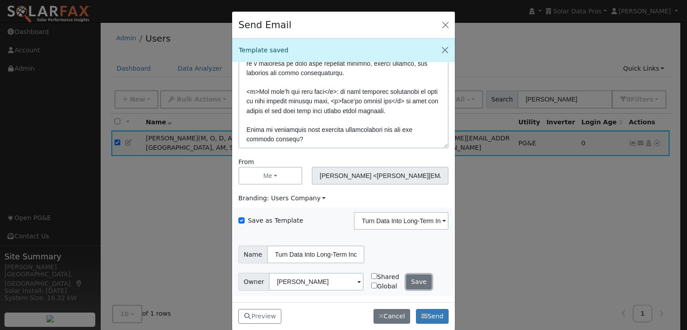
click at [411, 280] on button "Save" at bounding box center [419, 282] width 26 height 15
checkbox input "false"
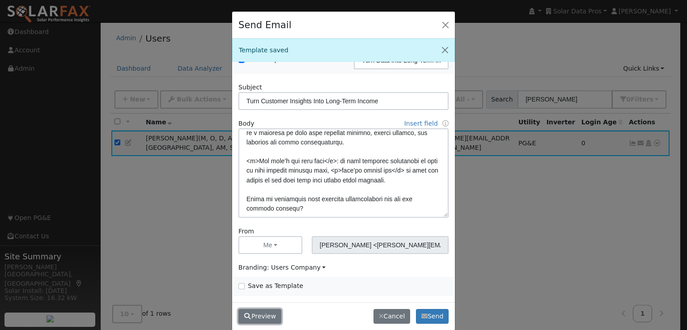
click at [256, 314] on button "Preview" at bounding box center [259, 316] width 43 height 15
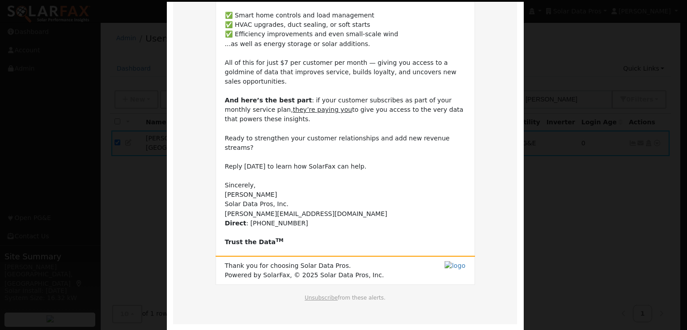
scroll to position [182, 0]
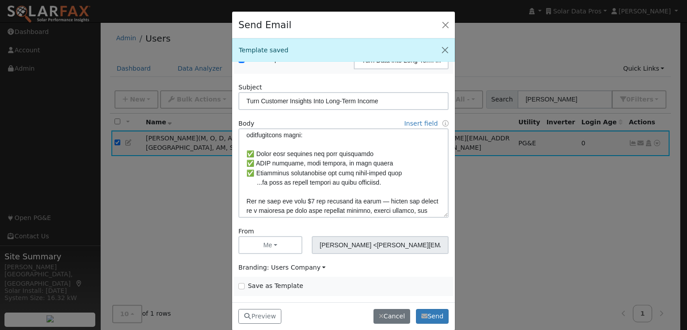
scroll to position [96, 0]
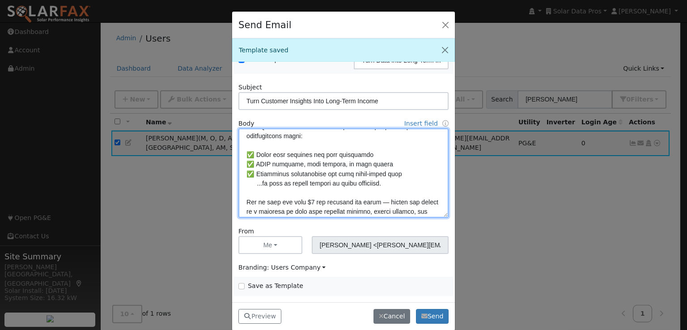
drag, startPoint x: 376, startPoint y: 164, endPoint x: 368, endPoint y: 185, distance: 22.5
click at [368, 185] on textarea at bounding box center [343, 172] width 210 height 89
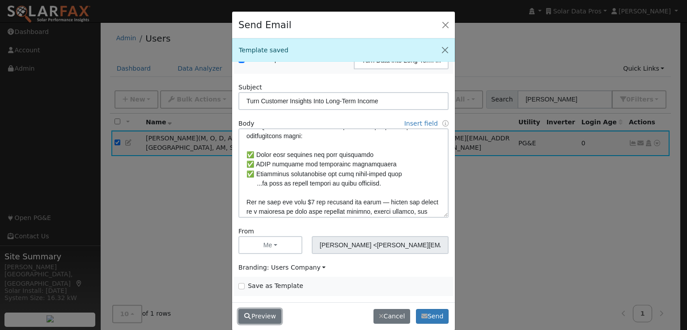
click at [261, 316] on button "Preview" at bounding box center [259, 316] width 43 height 15
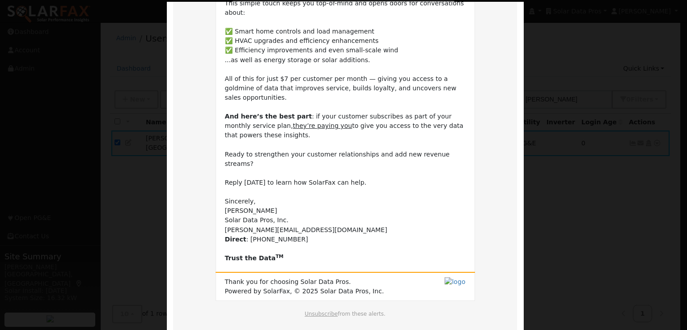
scroll to position [167, 0]
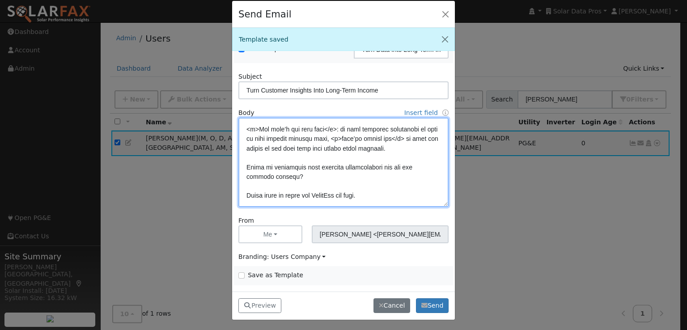
scroll to position [194, 0]
click at [413, 137] on textarea at bounding box center [343, 162] width 210 height 89
paste textarea "</u>"
type textarea "Lore {ipsu_dolor}, Sitam conse adi elitsedd eius tem inc utlaboreet dol magnaal…"
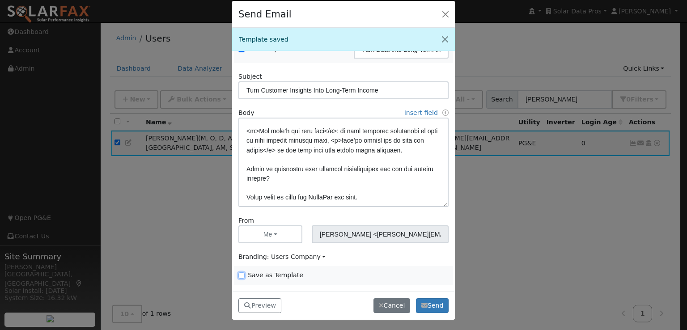
click at [242, 274] on input "Save as Template" at bounding box center [241, 275] width 6 height 6
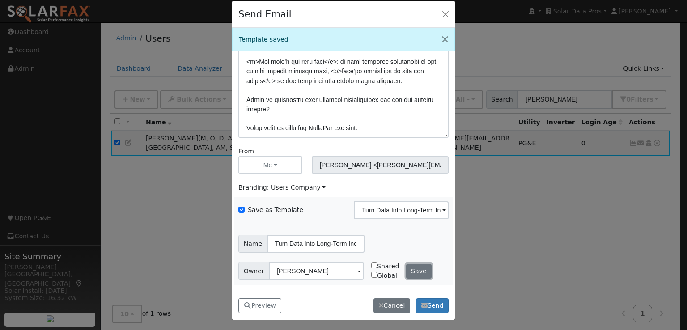
click at [410, 275] on button "Save" at bounding box center [419, 271] width 26 height 15
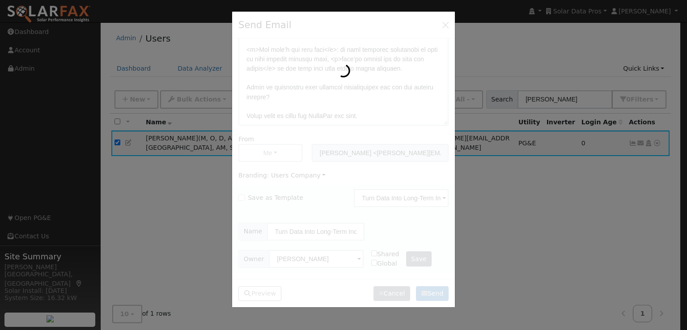
scroll to position [63, 0]
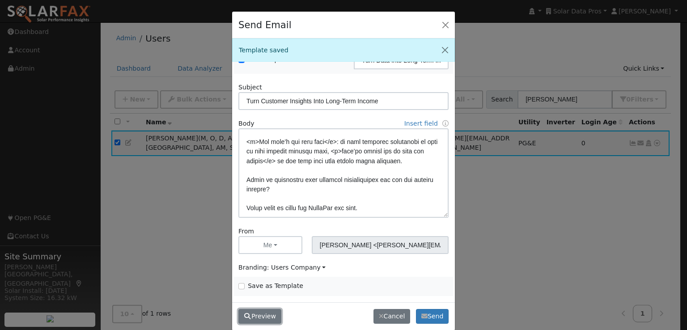
click at [259, 318] on button "Preview" at bounding box center [259, 316] width 43 height 15
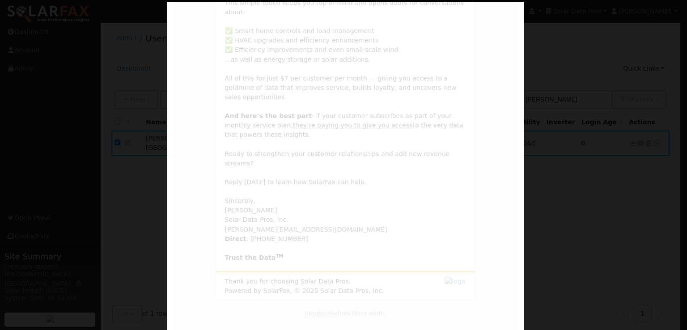
scroll to position [0, 0]
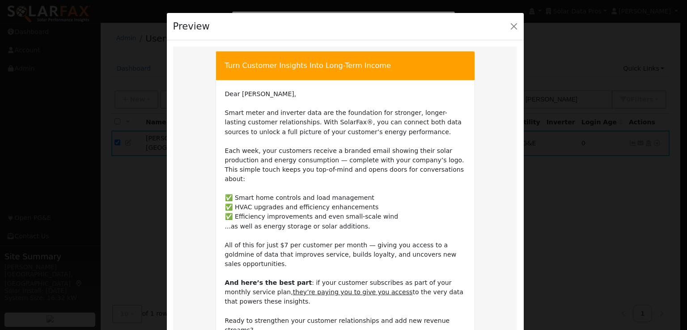
click at [404, 245] on td "Dear [PERSON_NAME], Smart meter and inverter data are the foundation for strong…" at bounding box center [345, 259] width 241 height 340
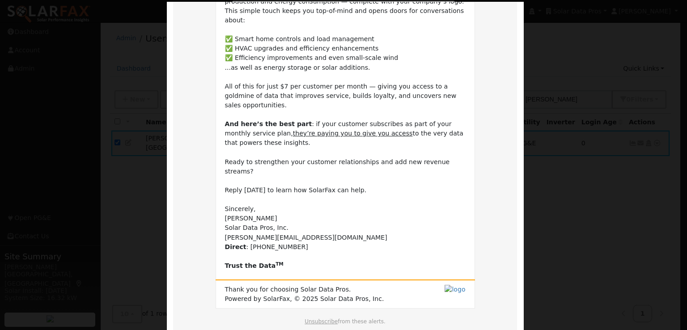
scroll to position [183, 0]
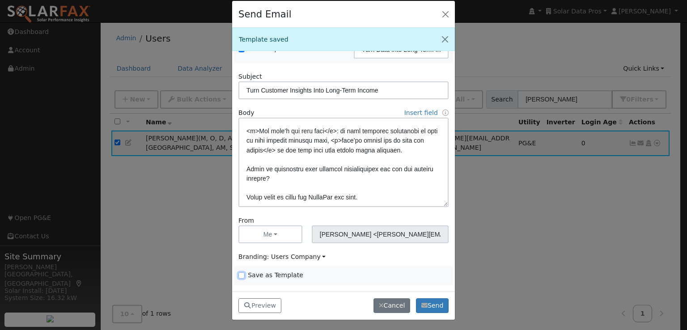
click at [239, 274] on input "Save as Template" at bounding box center [241, 275] width 6 height 6
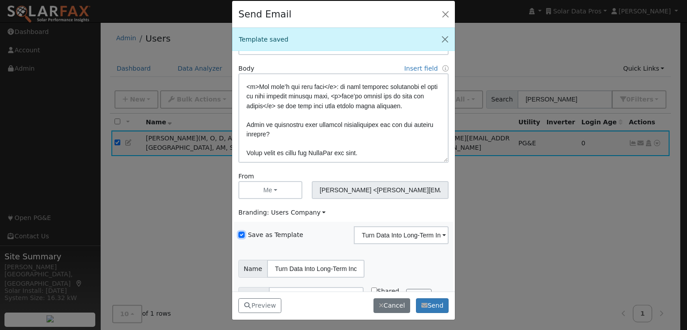
scroll to position [132, 0]
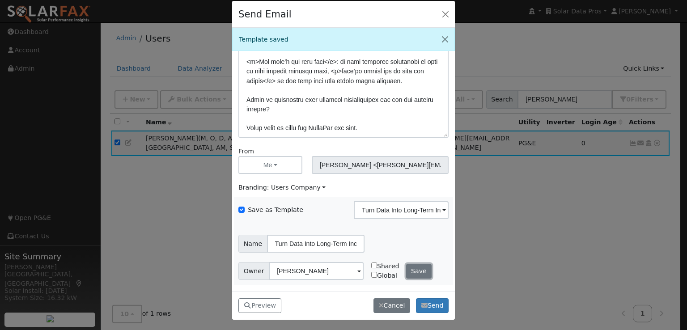
click at [412, 269] on button "Save" at bounding box center [419, 271] width 26 height 15
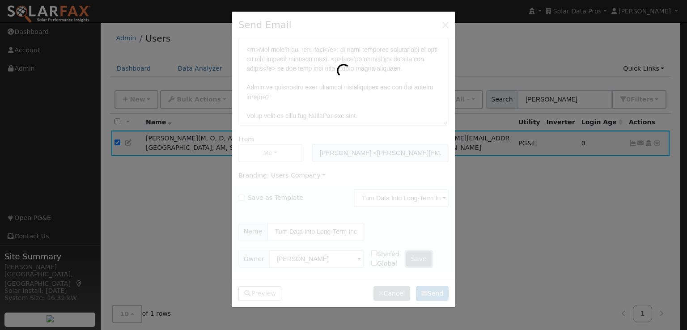
checkbox input "false"
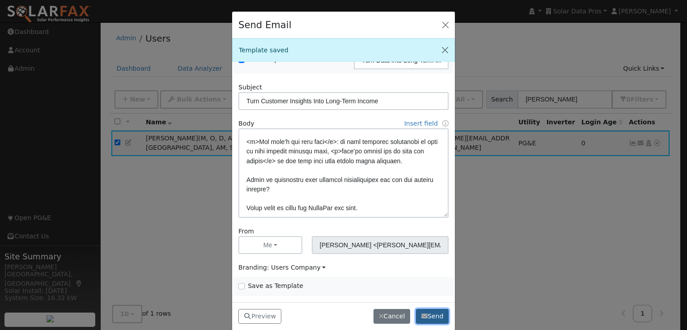
click at [428, 317] on button "Send" at bounding box center [432, 316] width 33 height 15
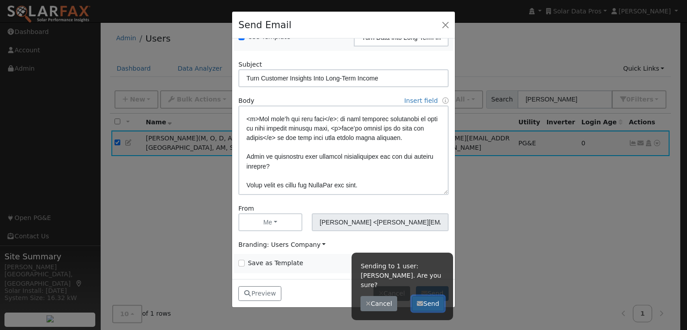
click at [432, 296] on button "Send" at bounding box center [428, 303] width 33 height 15
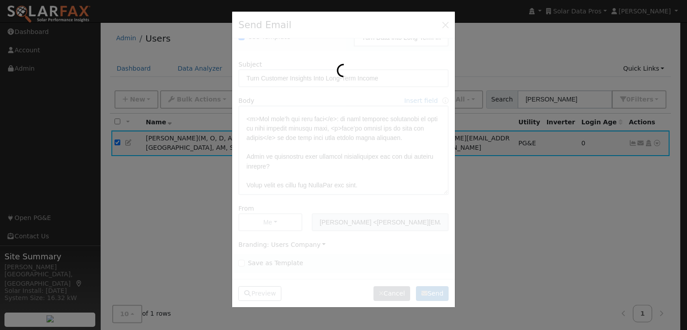
scroll to position [0, 0]
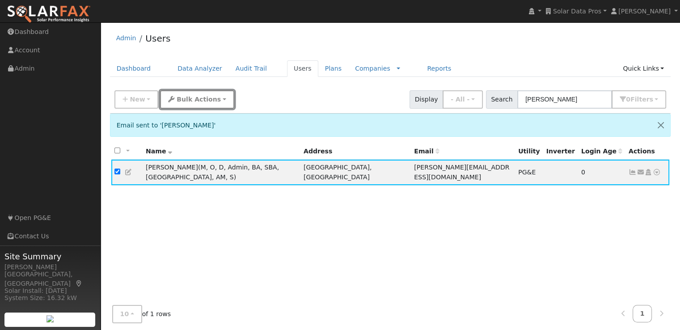
click at [194, 96] on span "Bulk Actions" at bounding box center [199, 99] width 44 height 7
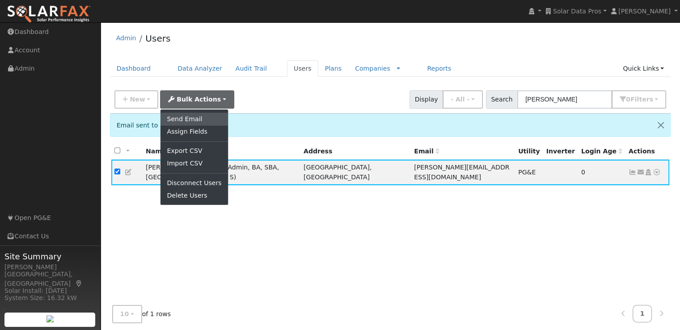
click at [177, 120] on link "Send Email" at bounding box center [194, 119] width 67 height 13
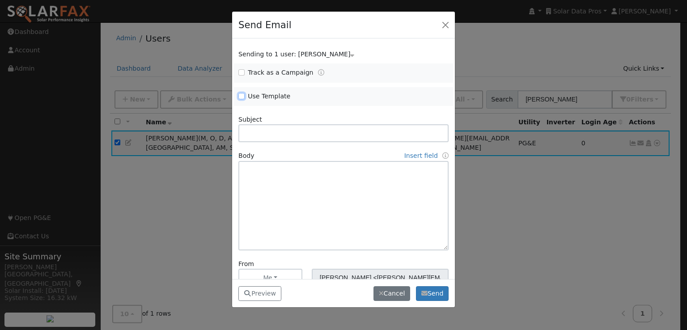
click at [241, 96] on input "Use Template" at bounding box center [241, 96] width 6 height 6
checkbox input "true"
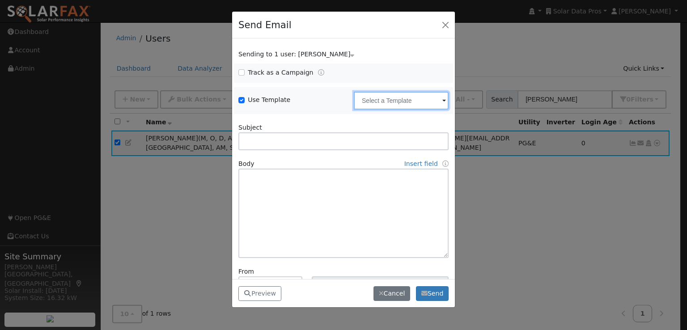
click at [417, 102] on input "text" at bounding box center [401, 101] width 95 height 18
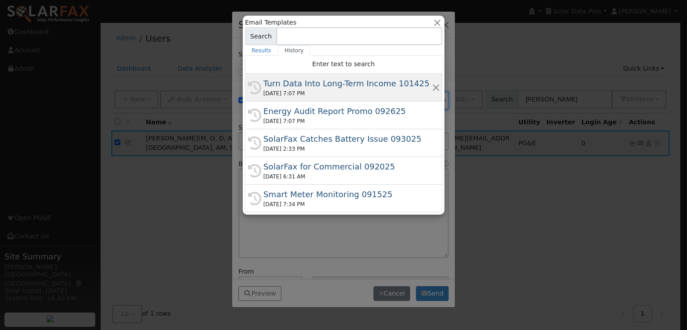
click at [380, 82] on div "Turn Data Into Long-Term Income 101425" at bounding box center [347, 83] width 168 height 12
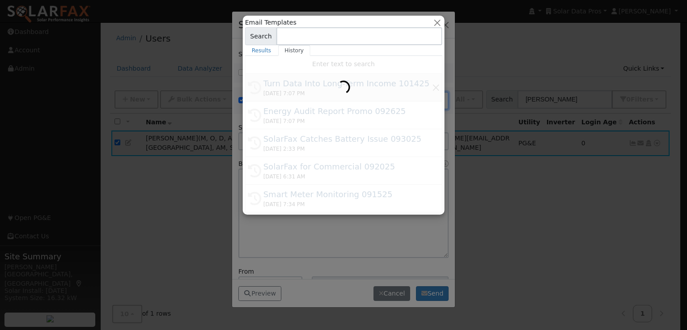
type input "Turn Data Into Long-Term Income 101425"
type input "Turn Customer Insights Into Long-Term Income"
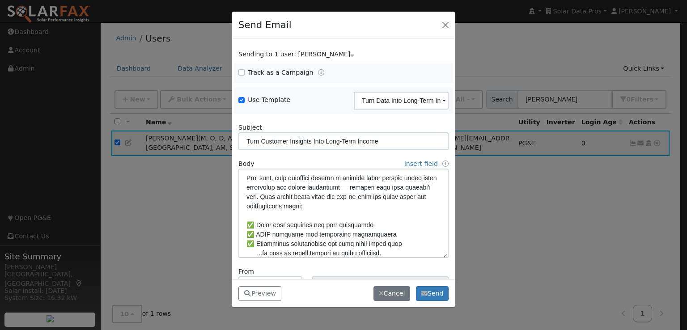
scroll to position [66, 0]
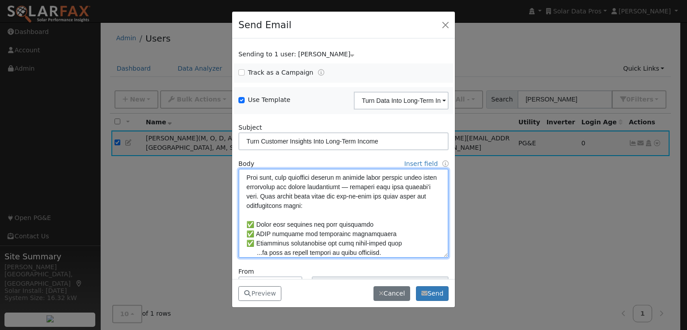
click at [393, 233] on textarea at bounding box center [343, 213] width 210 height 89
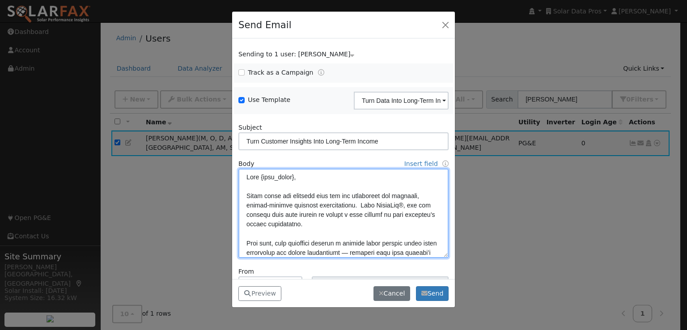
scroll to position [0, 0]
click at [341, 195] on textarea at bounding box center [343, 213] width 210 height 89
type textarea "Lore {ipsu_dolor}, Sitam conse adi elitsedd eius tem in utla etdolorema ali eni…"
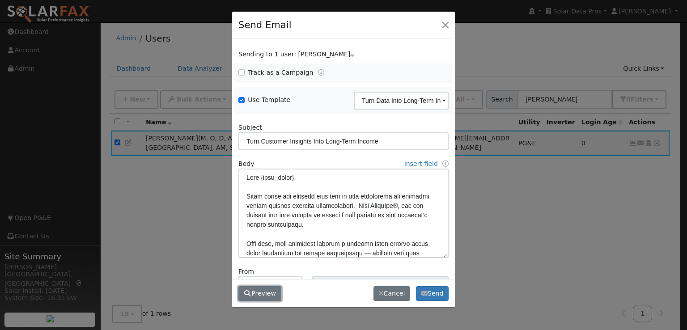
click at [263, 288] on button "Preview" at bounding box center [259, 293] width 43 height 15
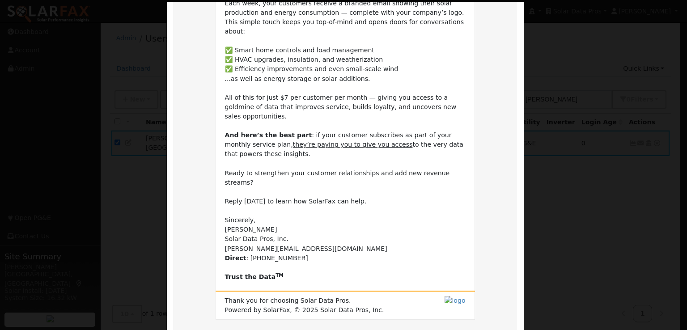
scroll to position [183, 0]
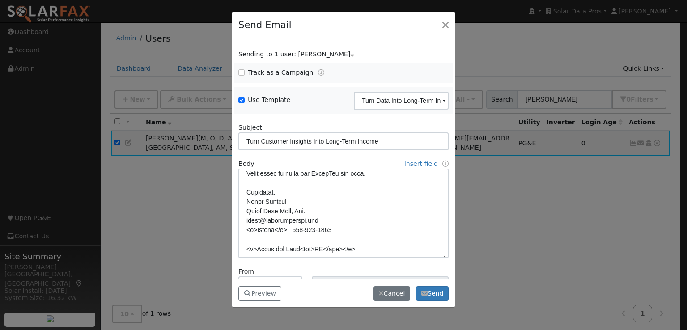
scroll to position [63, 0]
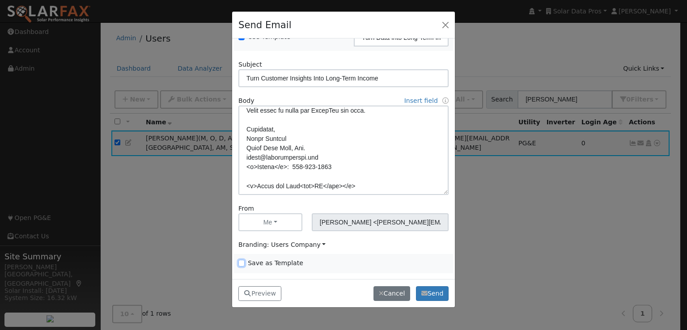
click at [240, 262] on input "Save as Template" at bounding box center [241, 263] width 6 height 6
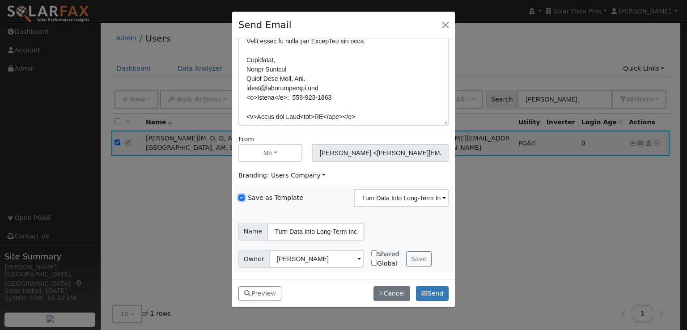
scroll to position [132, 0]
click at [412, 258] on button "Save" at bounding box center [419, 259] width 26 height 15
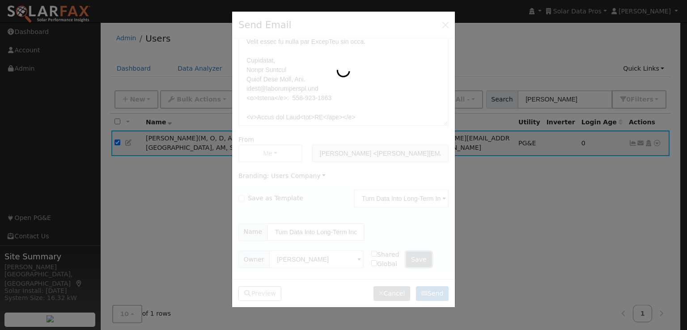
checkbox input "false"
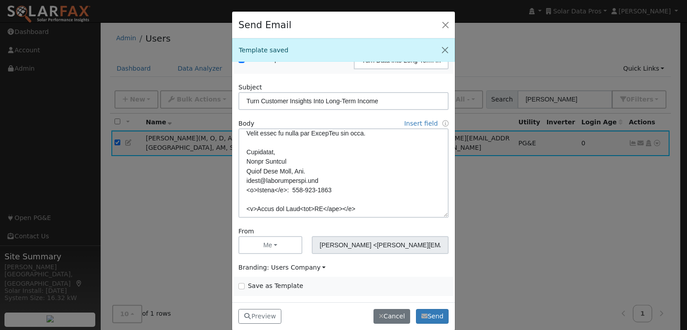
scroll to position [63, 0]
click at [431, 315] on button "Send" at bounding box center [432, 316] width 33 height 15
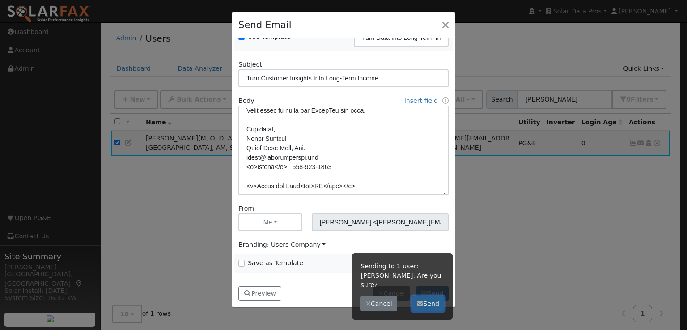
click at [433, 296] on button "Send" at bounding box center [428, 303] width 33 height 15
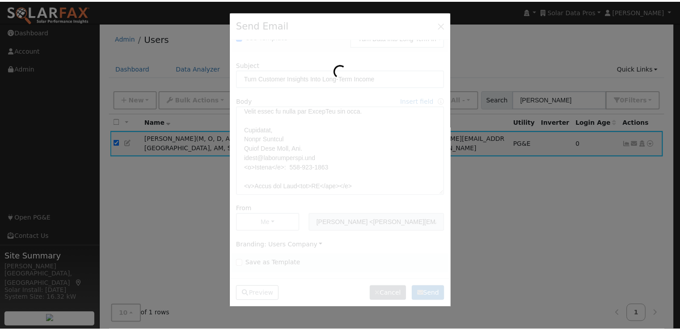
scroll to position [0, 0]
